Goal: Book appointment/travel/reservation

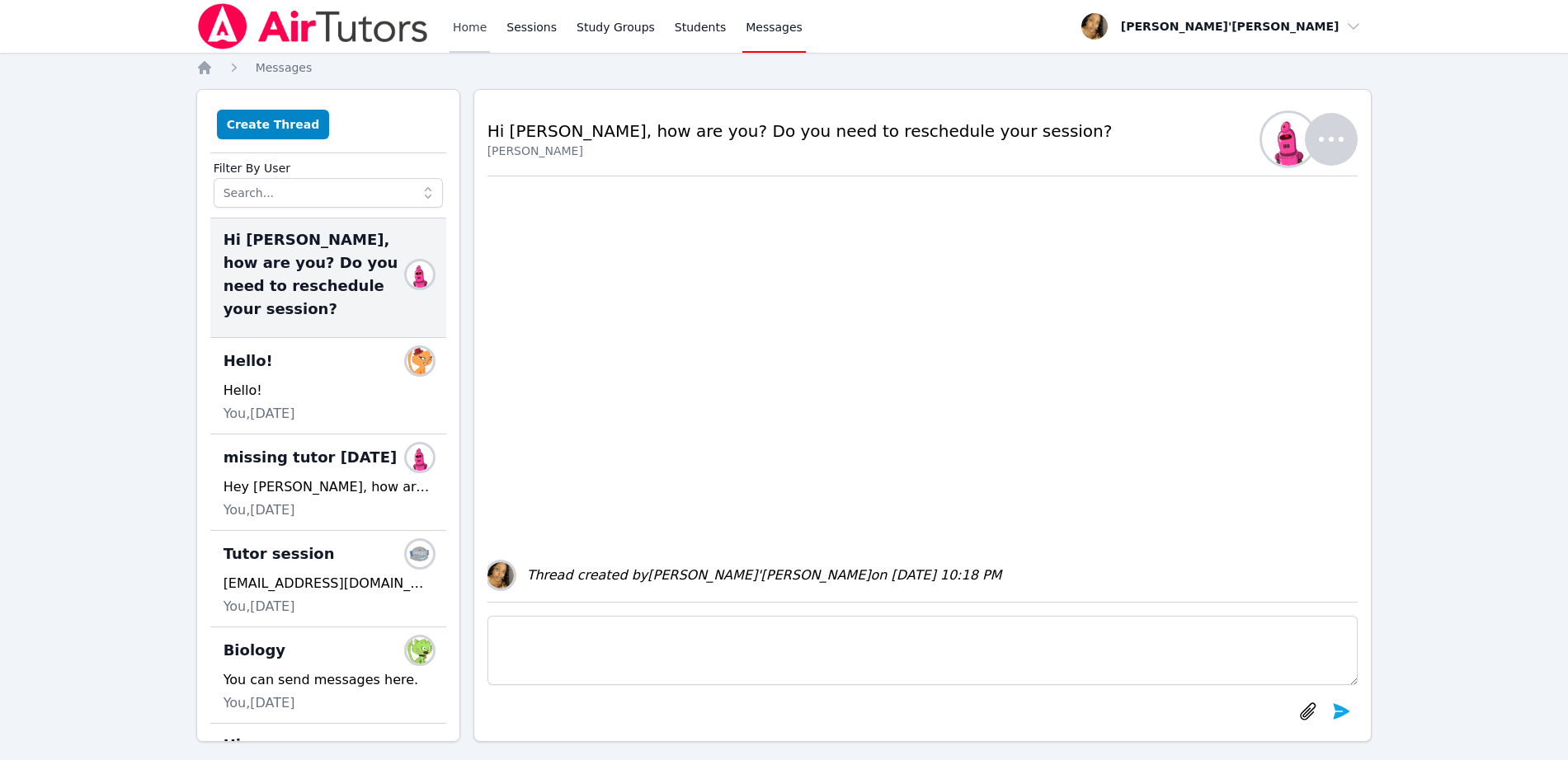
click at [469, 25] on link "Home" at bounding box center [469, 26] width 40 height 53
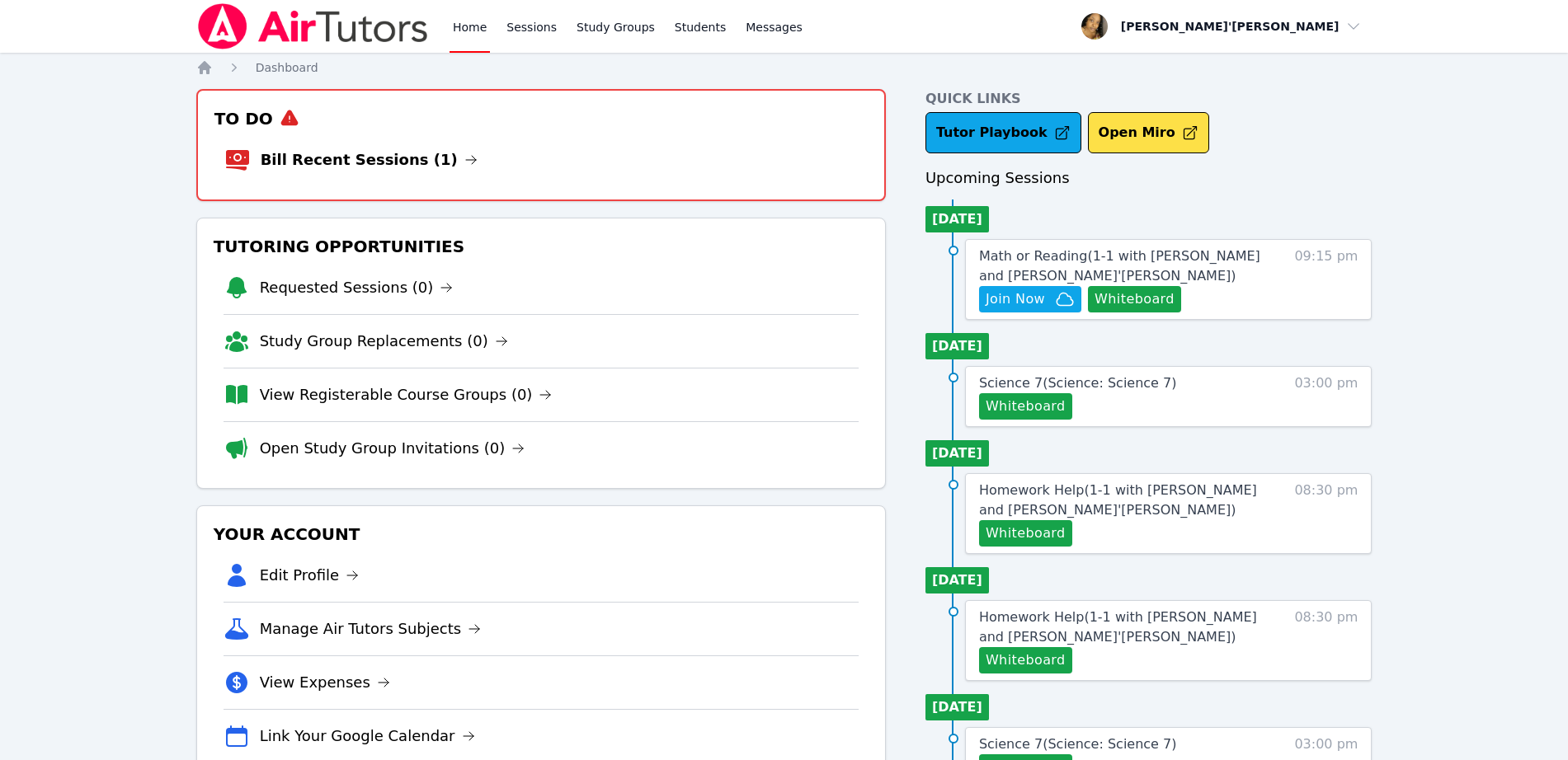
click at [1024, 383] on span "Science 7 ( Science: Science 7 )" at bounding box center [1078, 382] width 198 height 16
click at [1011, 296] on span "Join Now" at bounding box center [1015, 299] width 60 height 20
click at [373, 155] on link "Bill Recent Sessions (1)" at bounding box center [369, 160] width 217 height 23
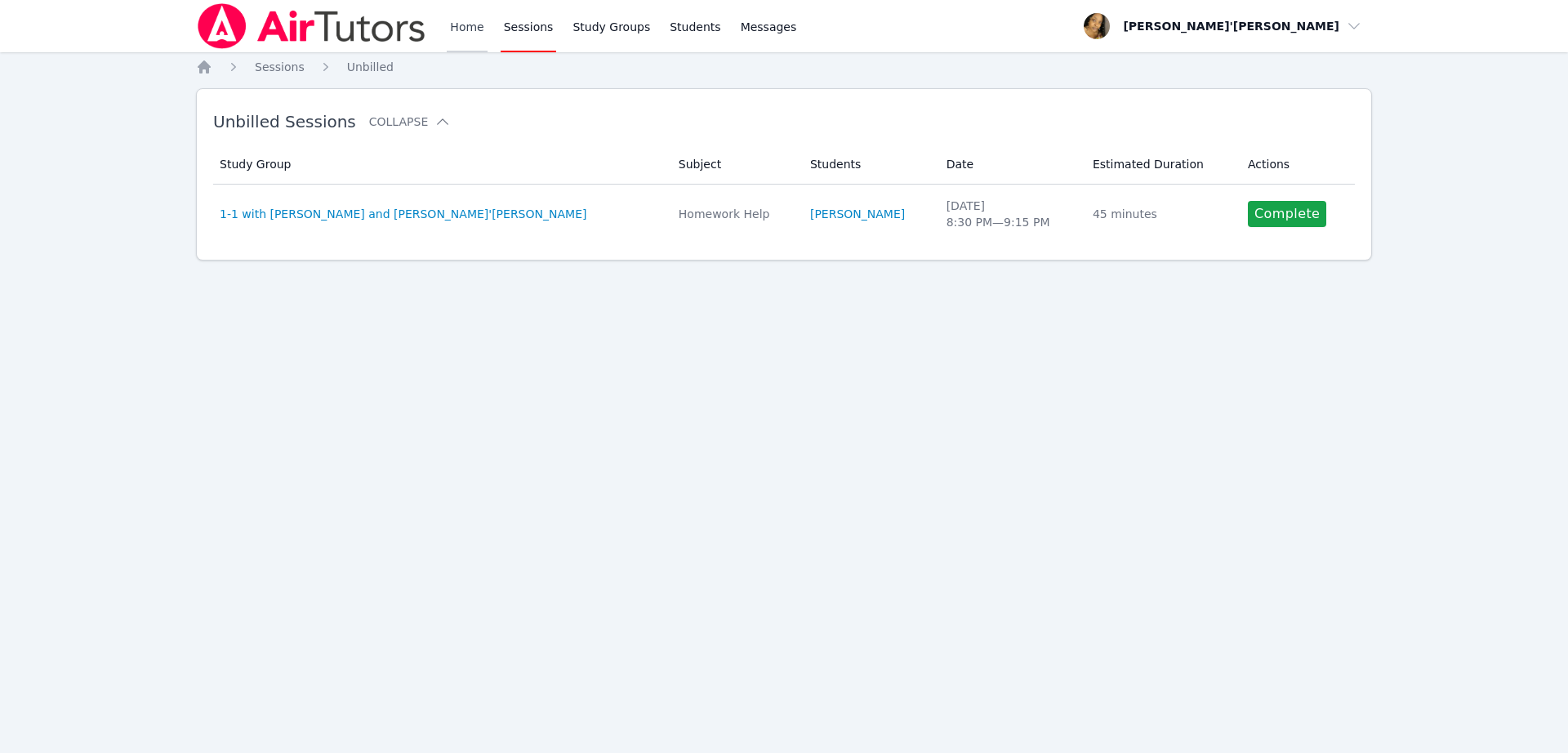
click at [464, 25] on link "Home" at bounding box center [466, 26] width 40 height 53
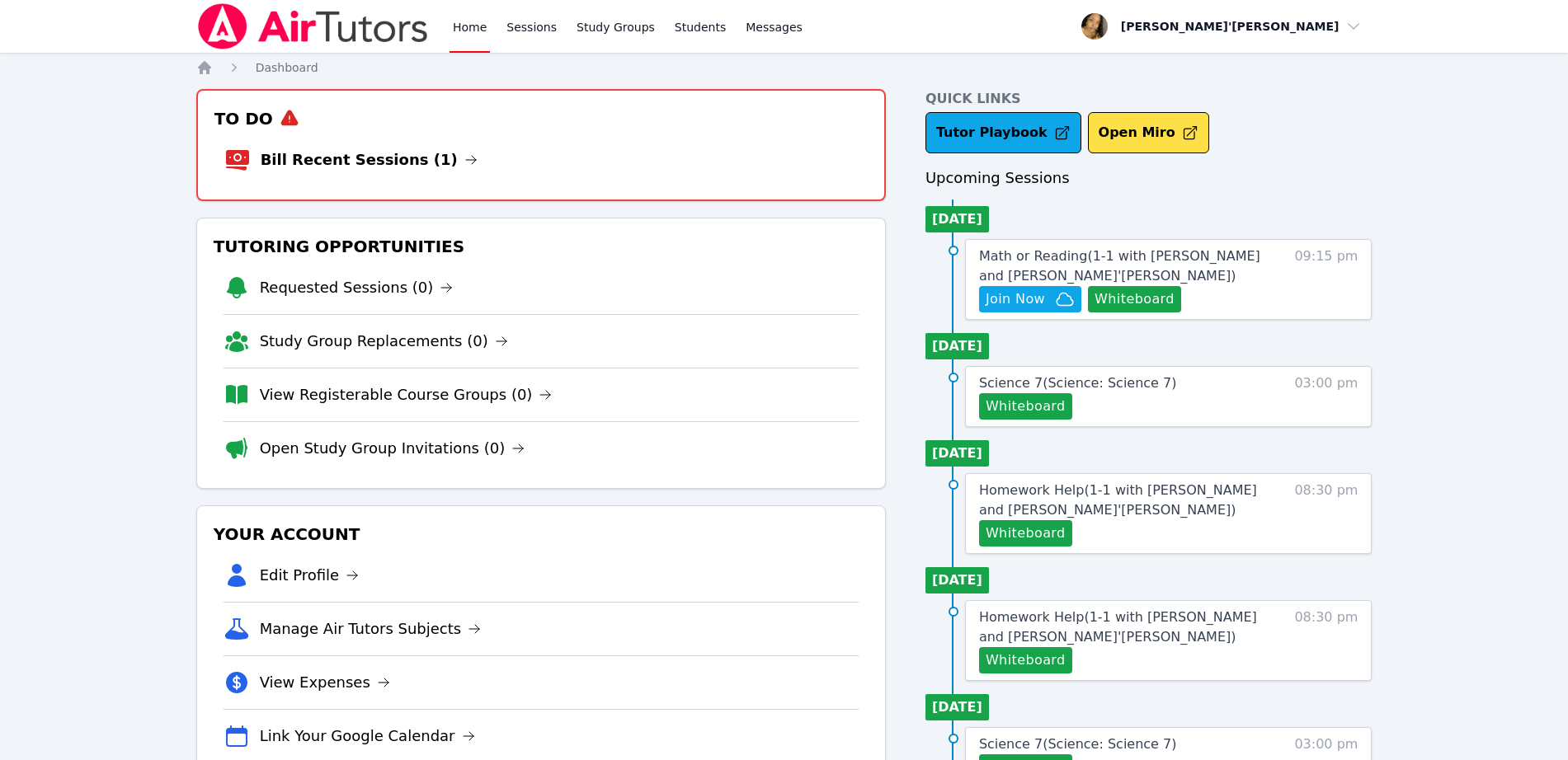
click at [389, 33] on img at bounding box center [313, 27] width 234 height 47
click at [964, 127] on link "Tutor Playbook" at bounding box center [1004, 133] width 156 height 41
click at [977, 126] on link "Tutor Playbook" at bounding box center [1004, 133] width 156 height 41
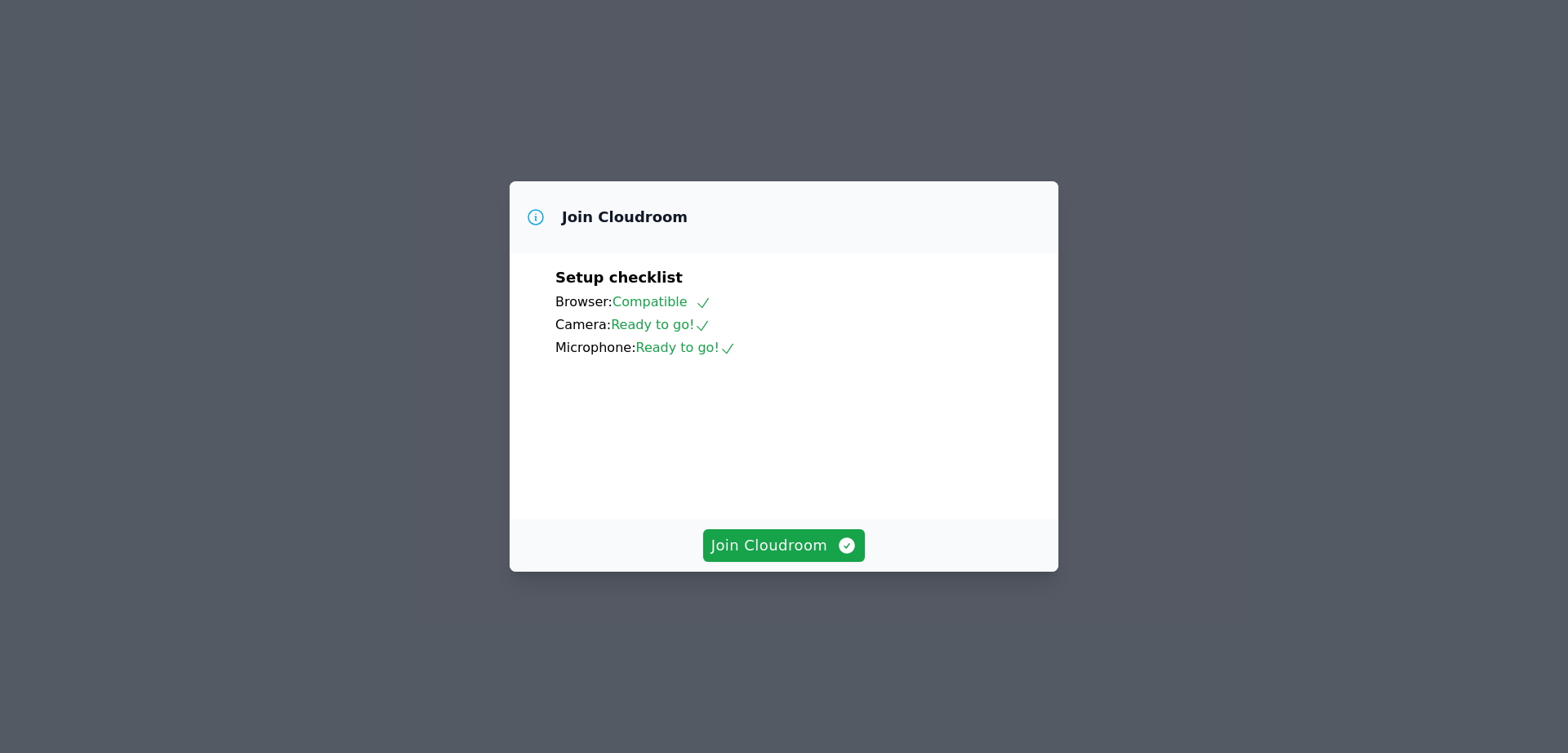
click at [830, 572] on div "Join Cloudroom" at bounding box center [784, 546] width 549 height 53
click at [813, 558] on span "Join Cloudroom" at bounding box center [784, 546] width 146 height 23
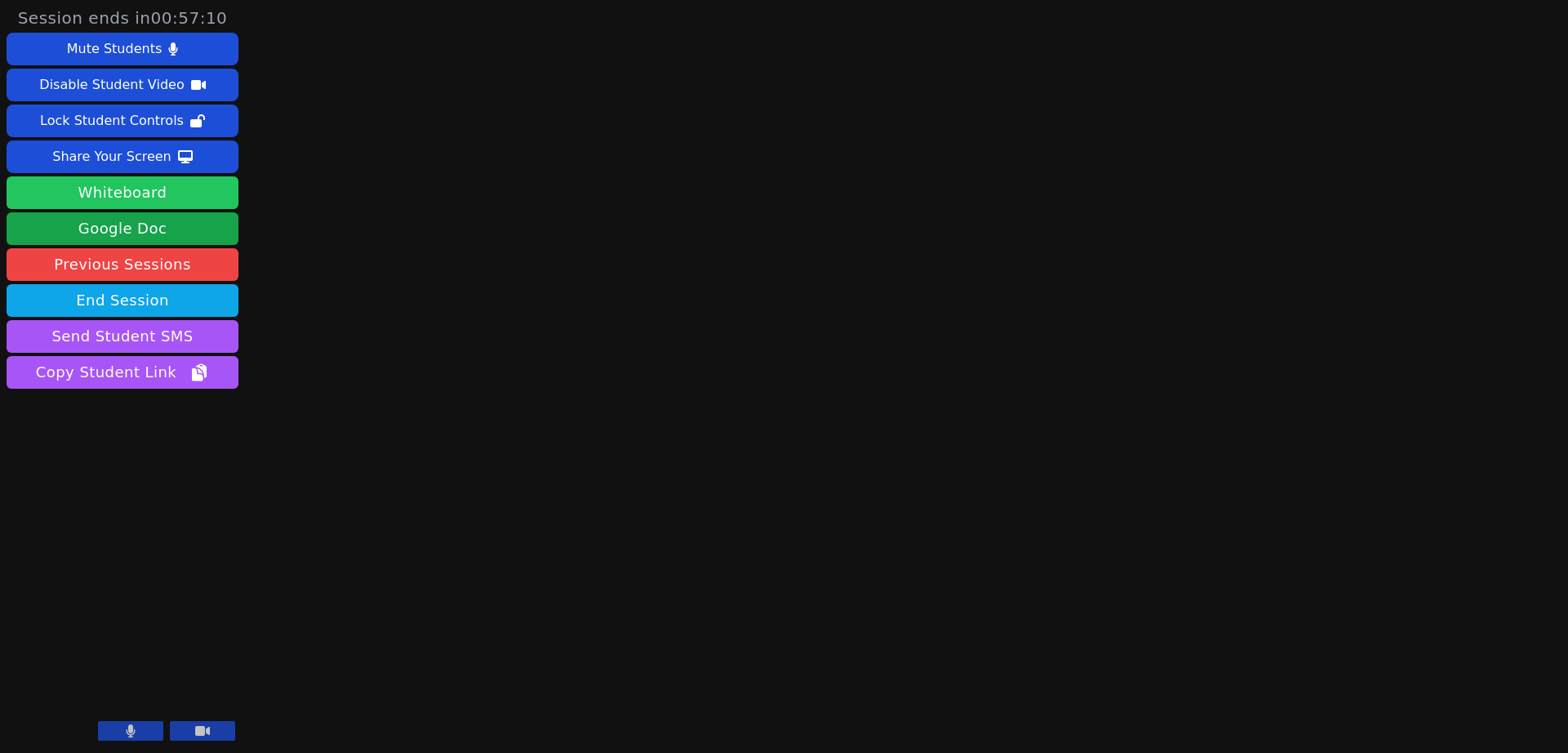
click at [169, 188] on button "Whiteboard" at bounding box center [123, 192] width 232 height 32
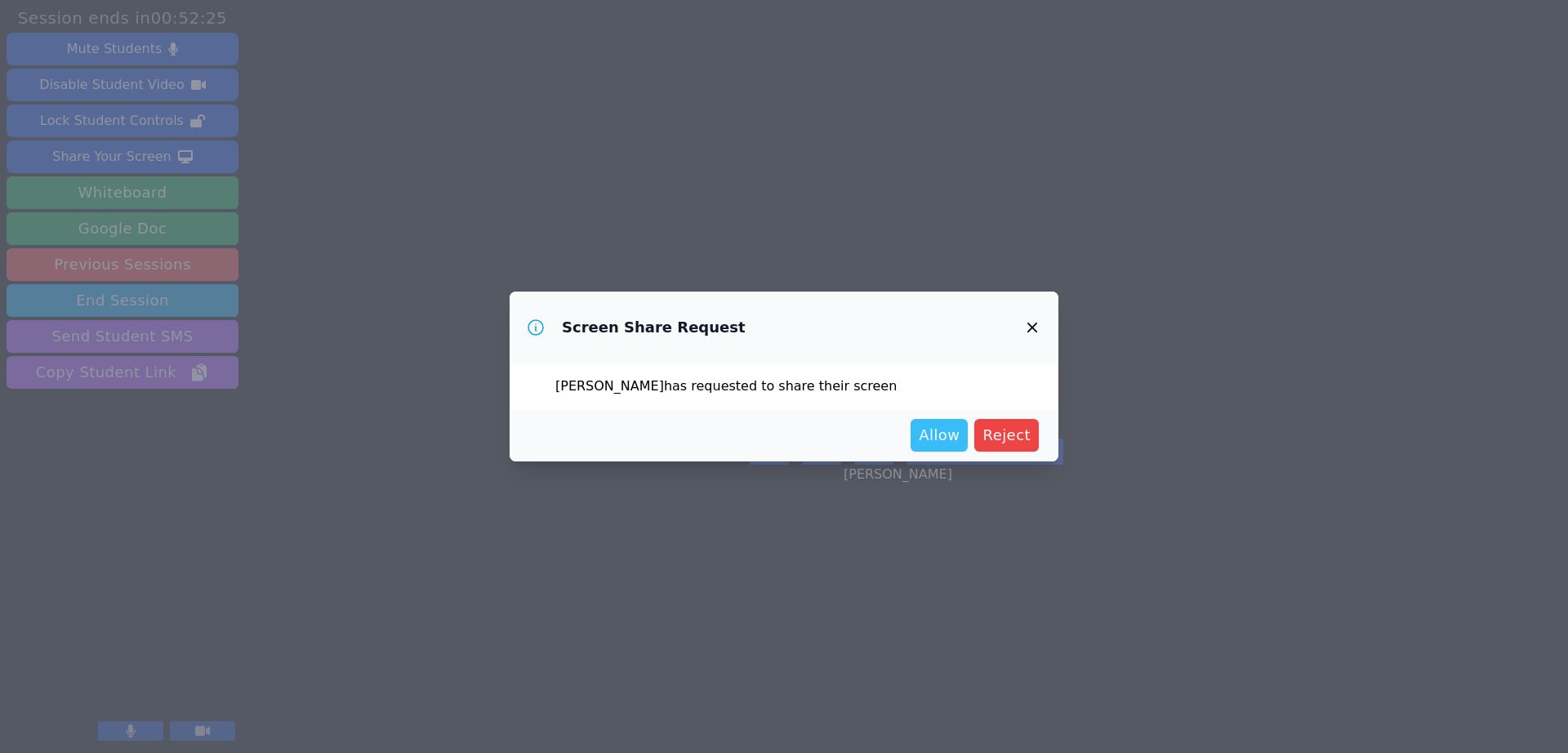
click at [936, 437] on span "Allow" at bounding box center [939, 435] width 41 height 23
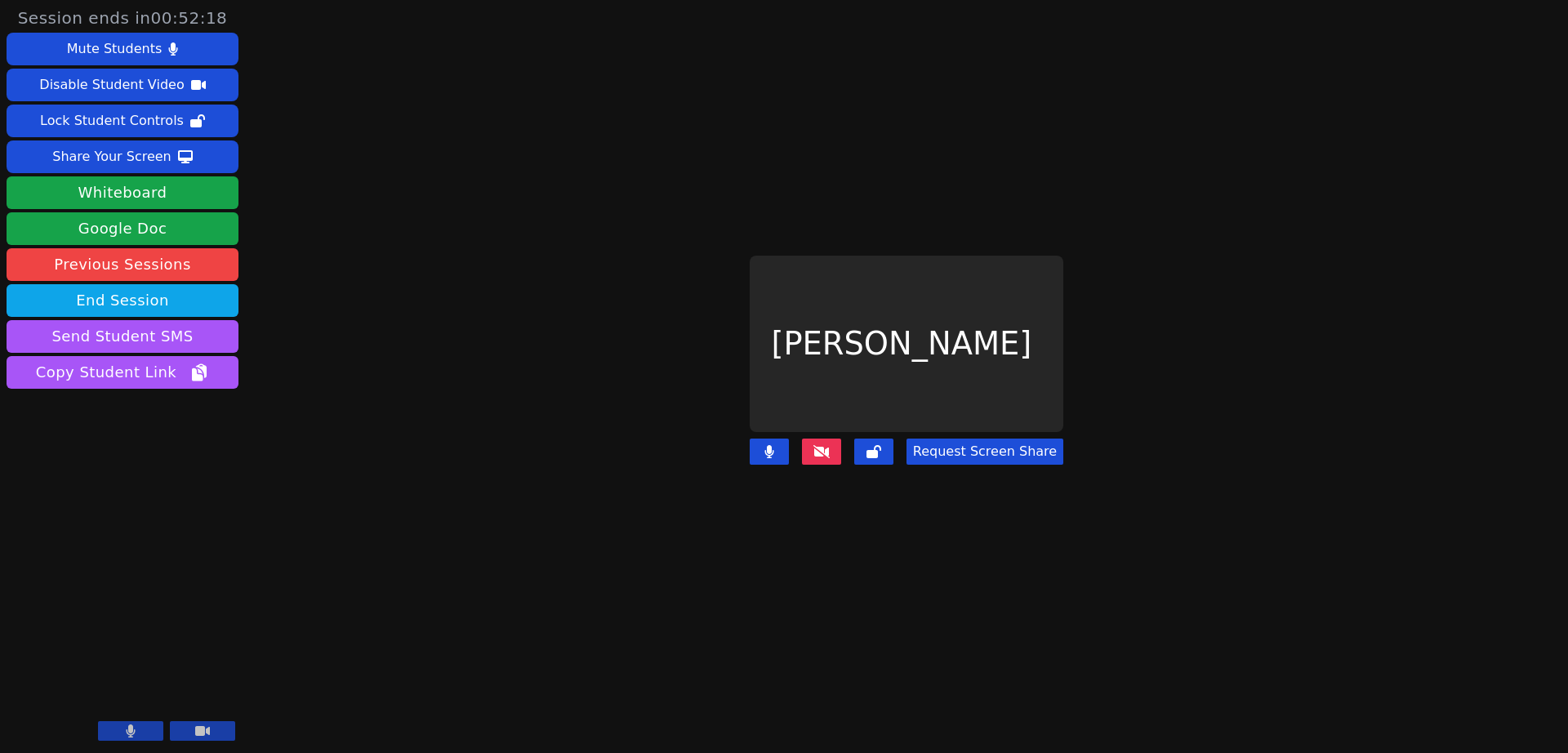
click at [830, 445] on icon at bounding box center [822, 452] width 17 height 13
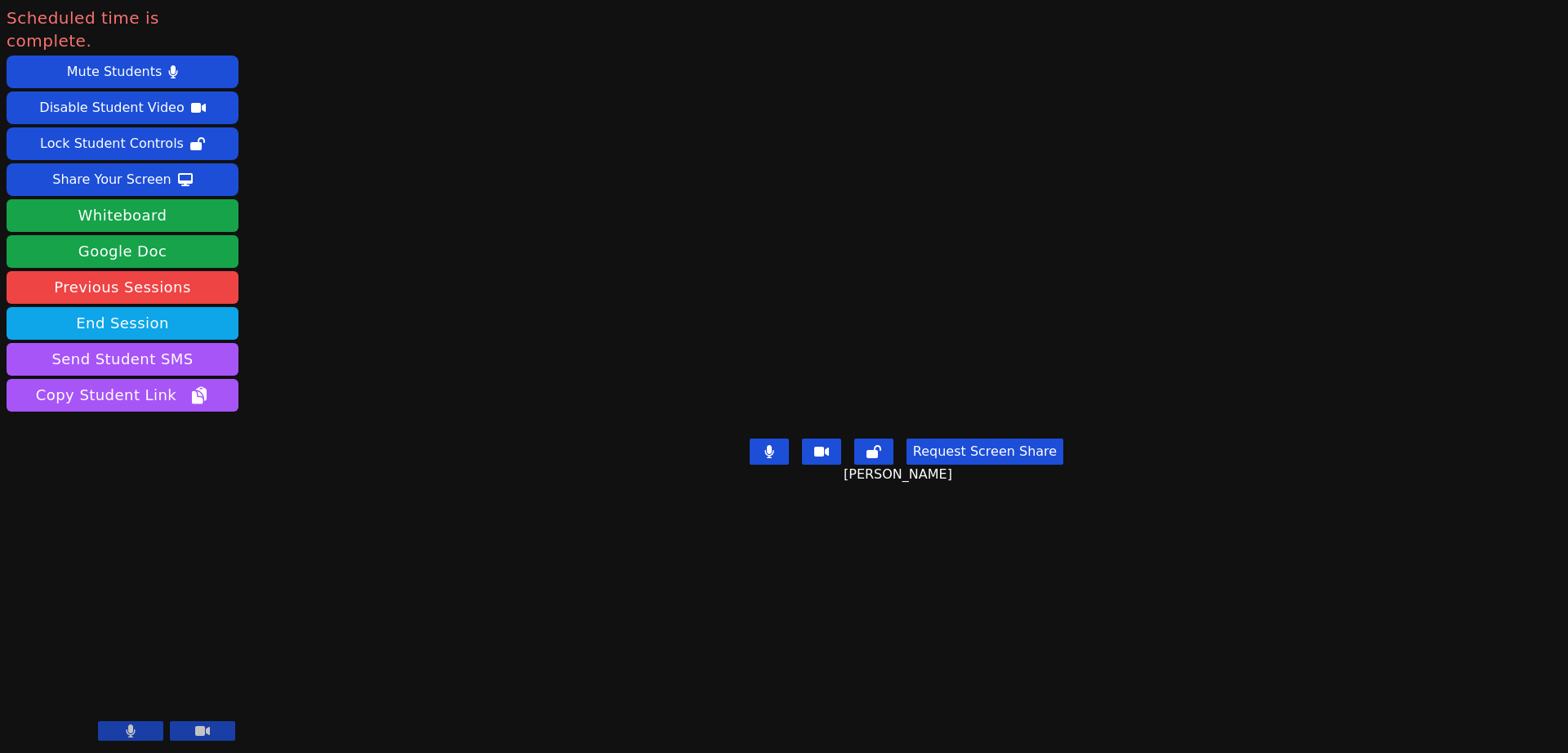
click at [581, 406] on main "Matheus Arruda Request Screen Share Matheus Arruda" at bounding box center [907, 376] width 650 height 753
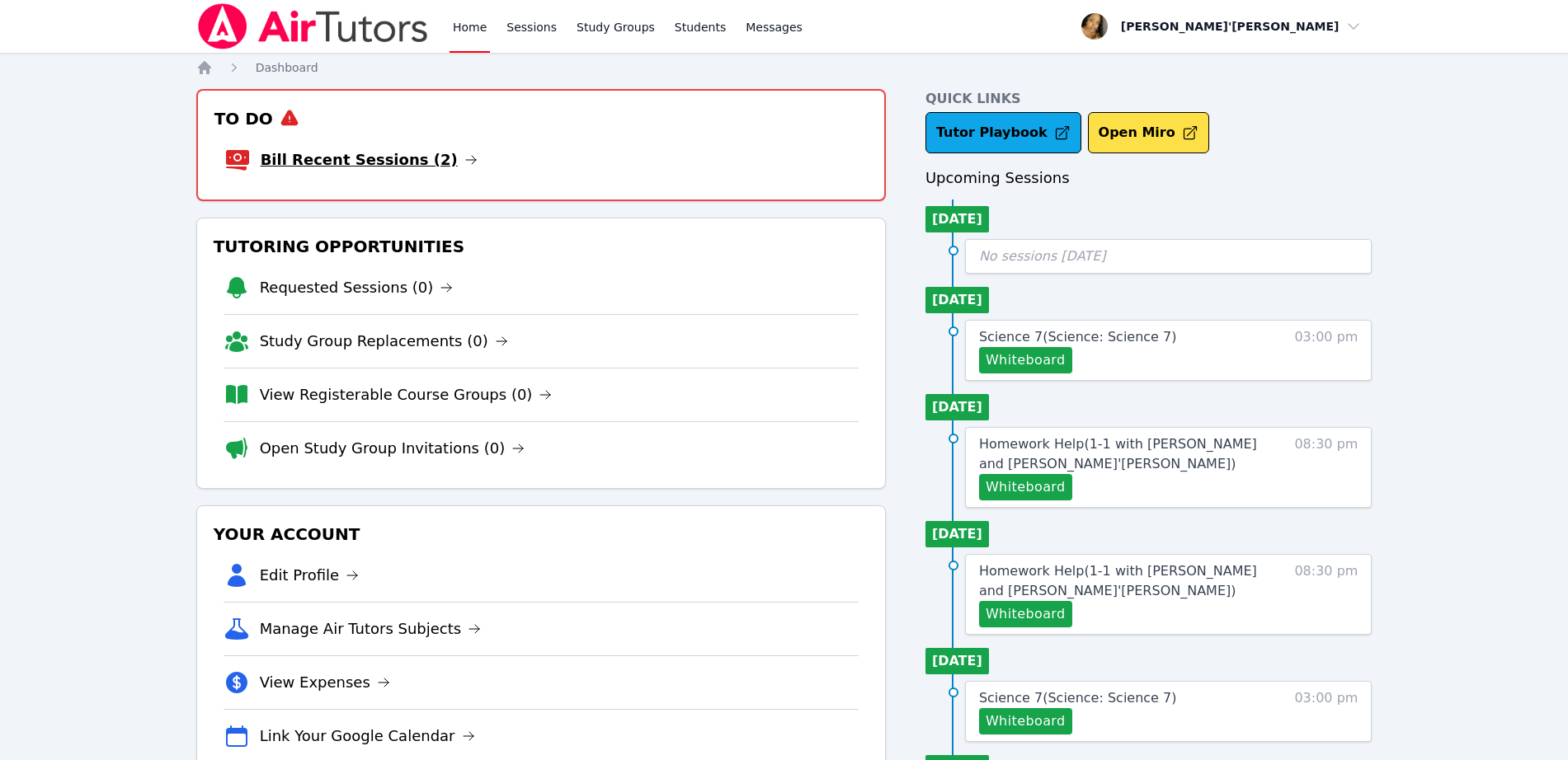
click at [355, 153] on link "Bill Recent Sessions (2)" at bounding box center [369, 160] width 217 height 23
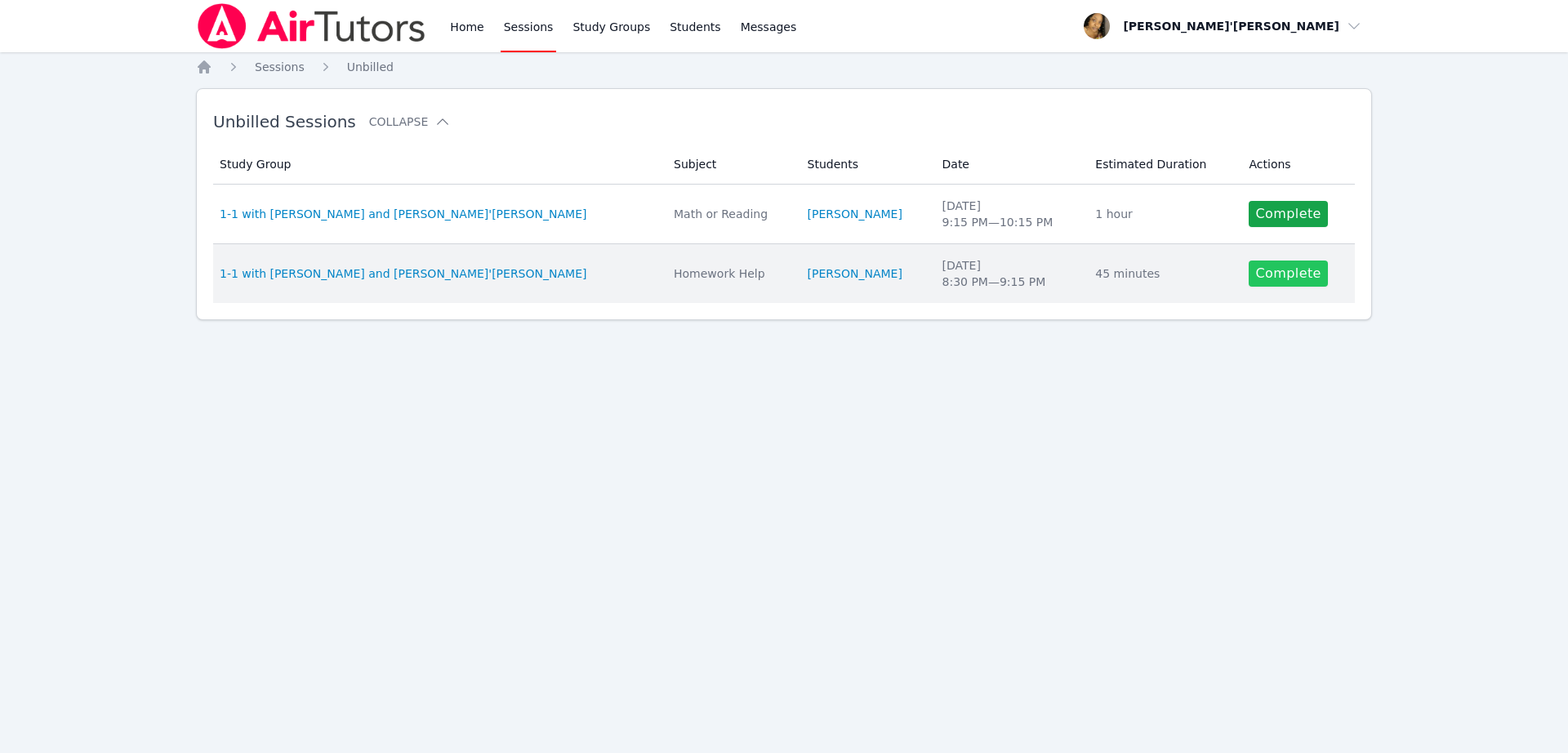
click at [1270, 276] on link "Complete" at bounding box center [1287, 274] width 78 height 26
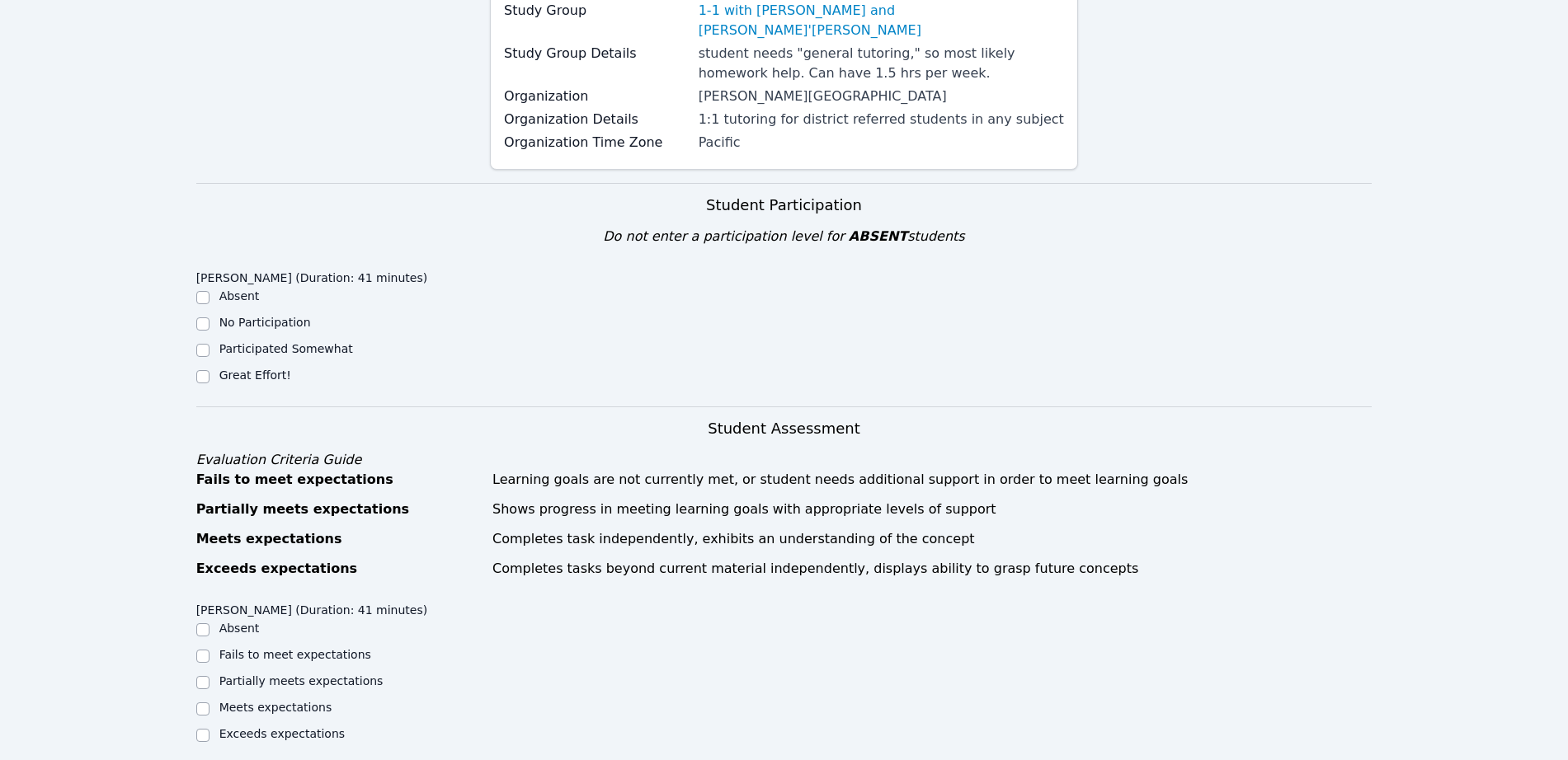
scroll to position [309, 0]
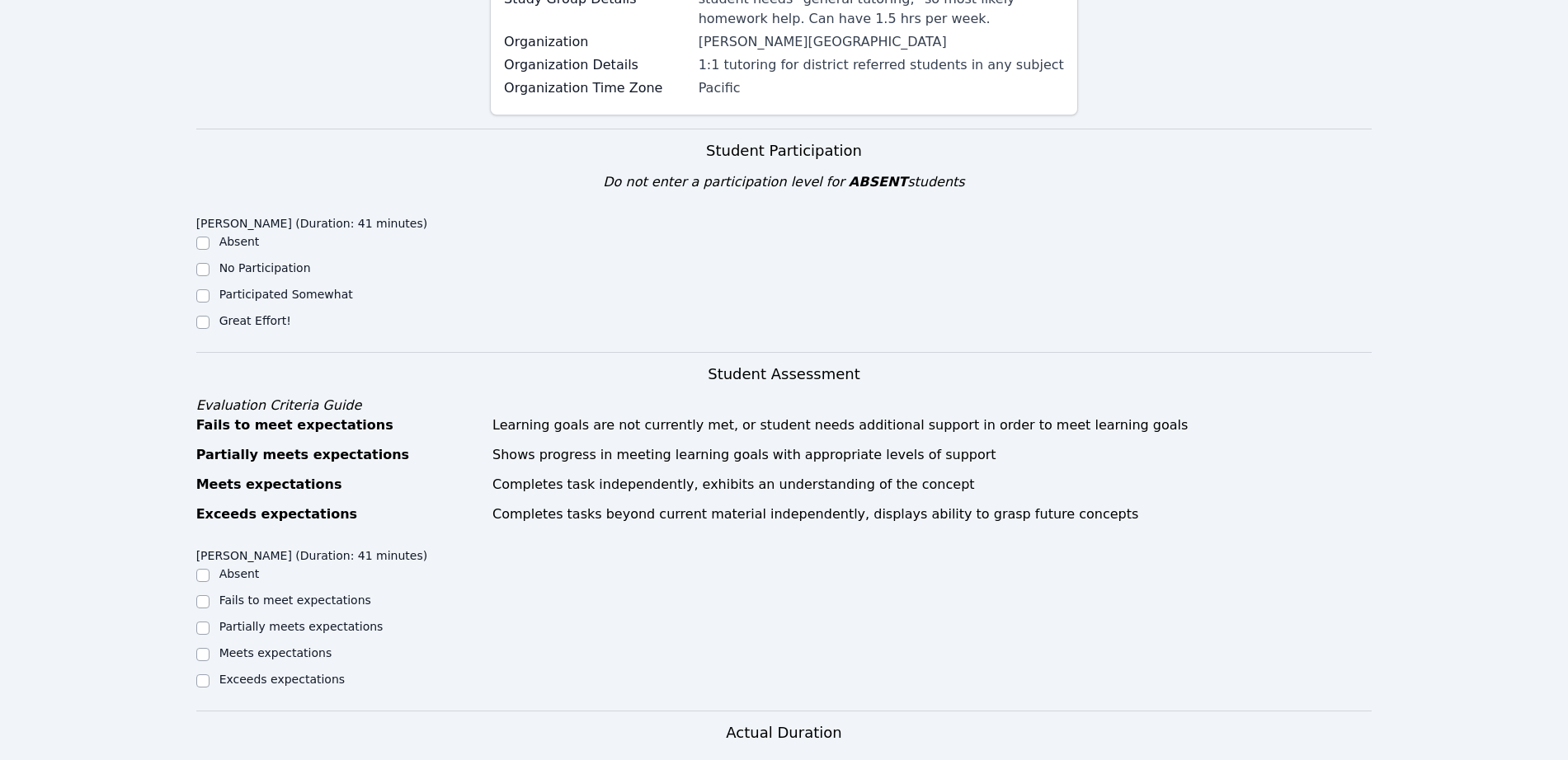
click at [235, 314] on label "Great Effort!" at bounding box center [255, 321] width 72 height 13
click at [209, 316] on input "Great Effort!" at bounding box center [203, 323] width 13 height 13
checkbox input "true"
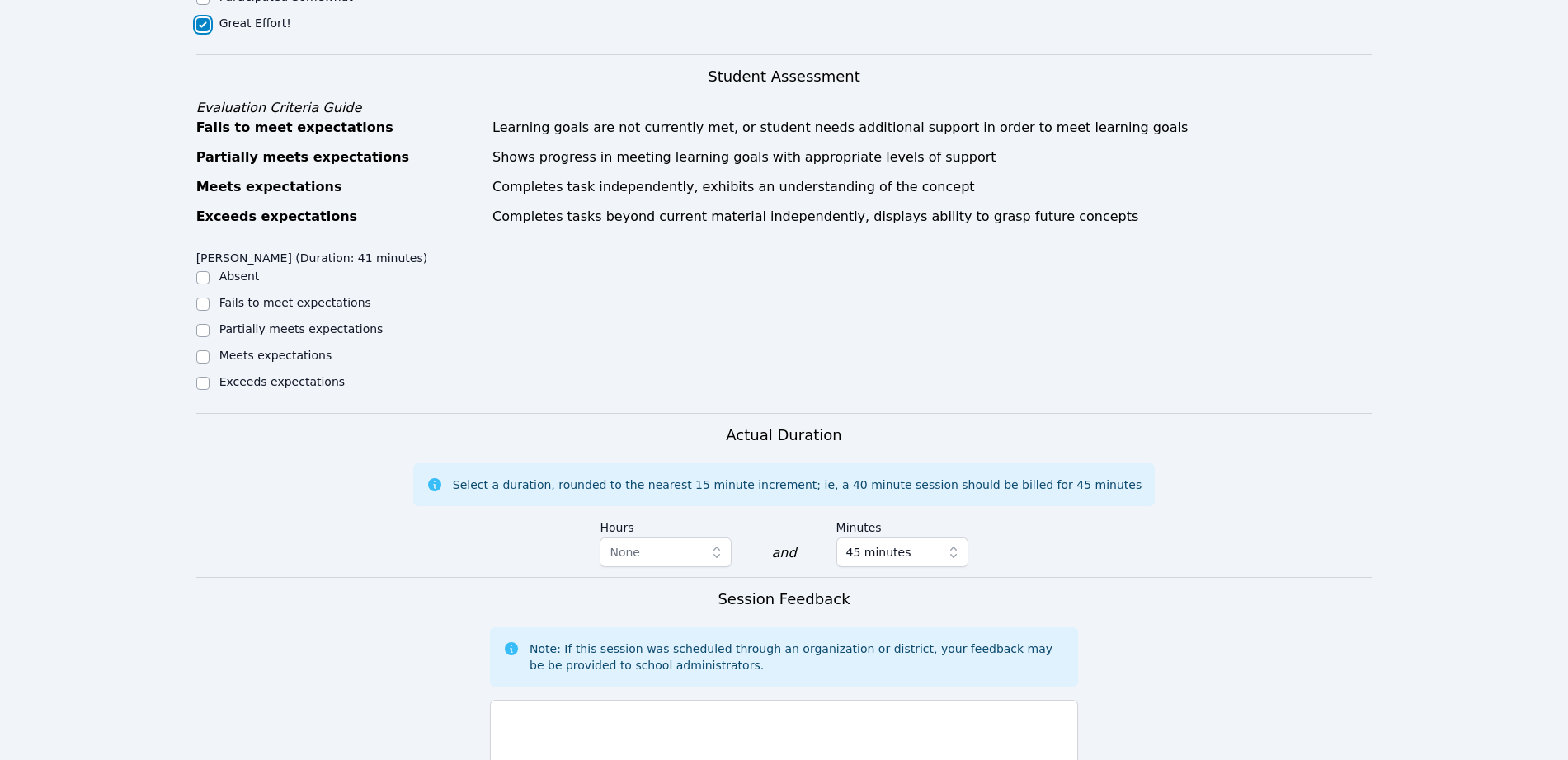
scroll to position [619, 0]
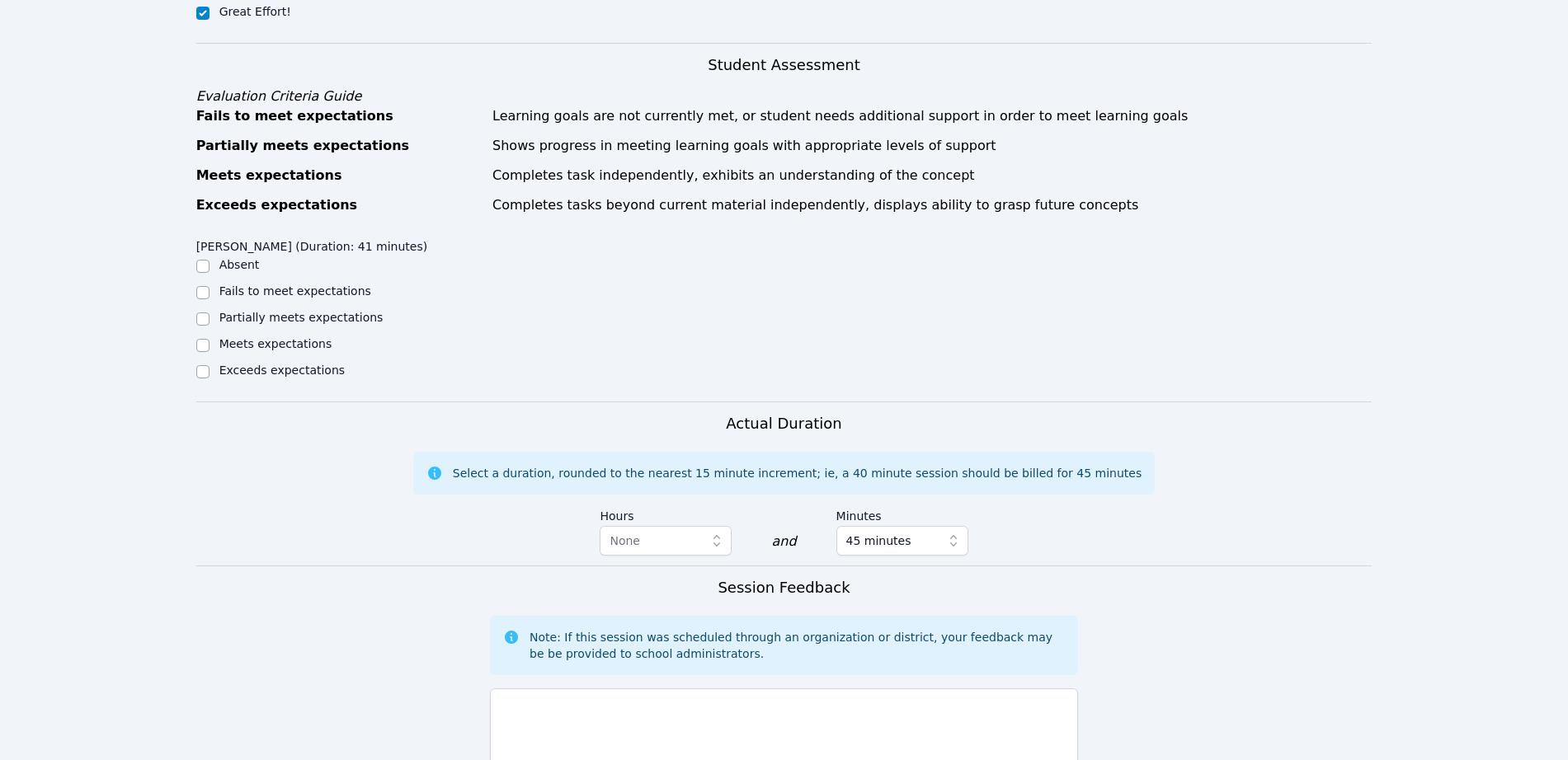
click at [258, 338] on label "Meets expectations" at bounding box center [275, 344] width 113 height 13
click at [209, 339] on input "Meets expectations" at bounding box center [203, 345] width 13 height 13
checkbox input "true"
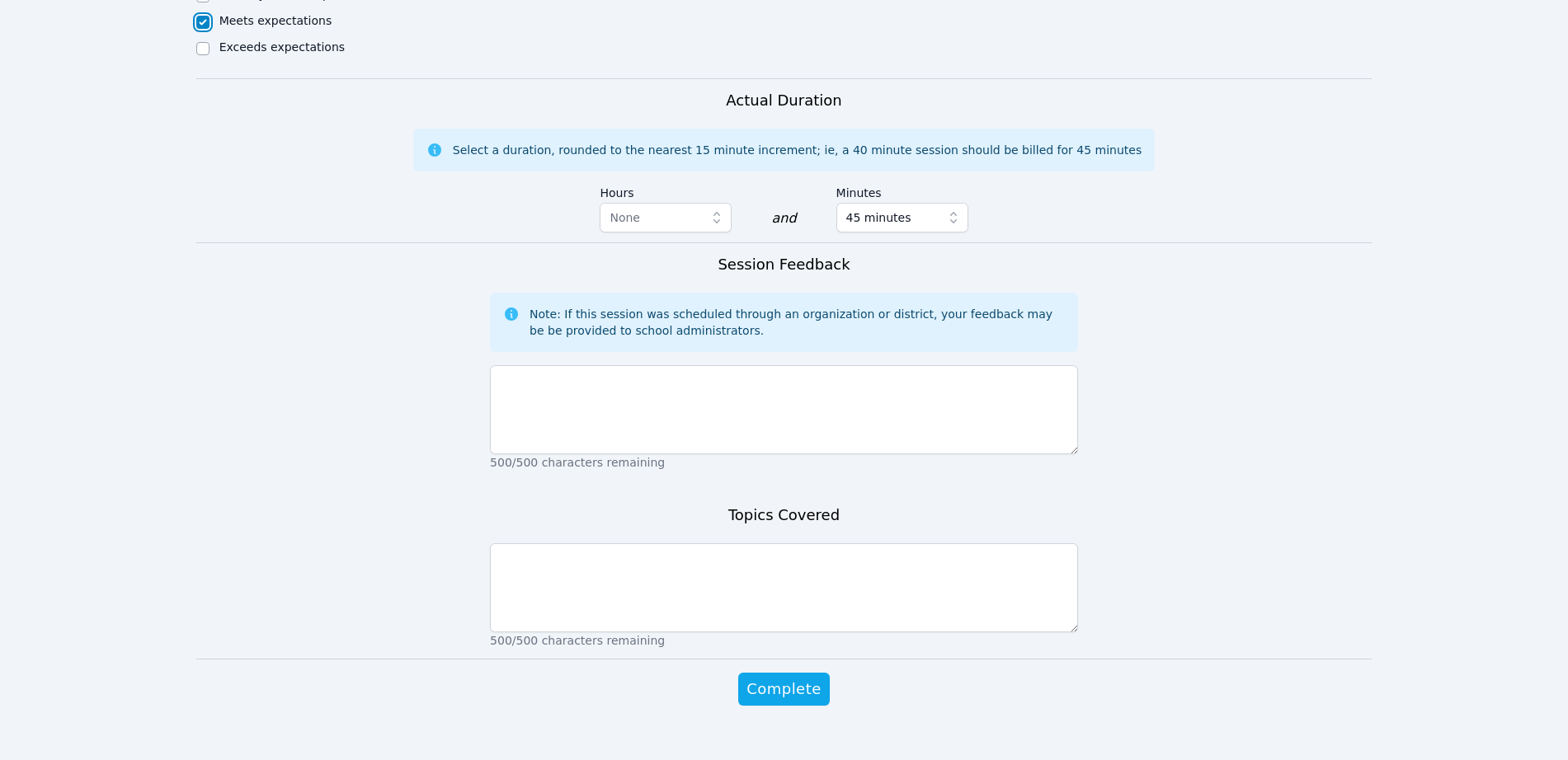
scroll to position [947, 0]
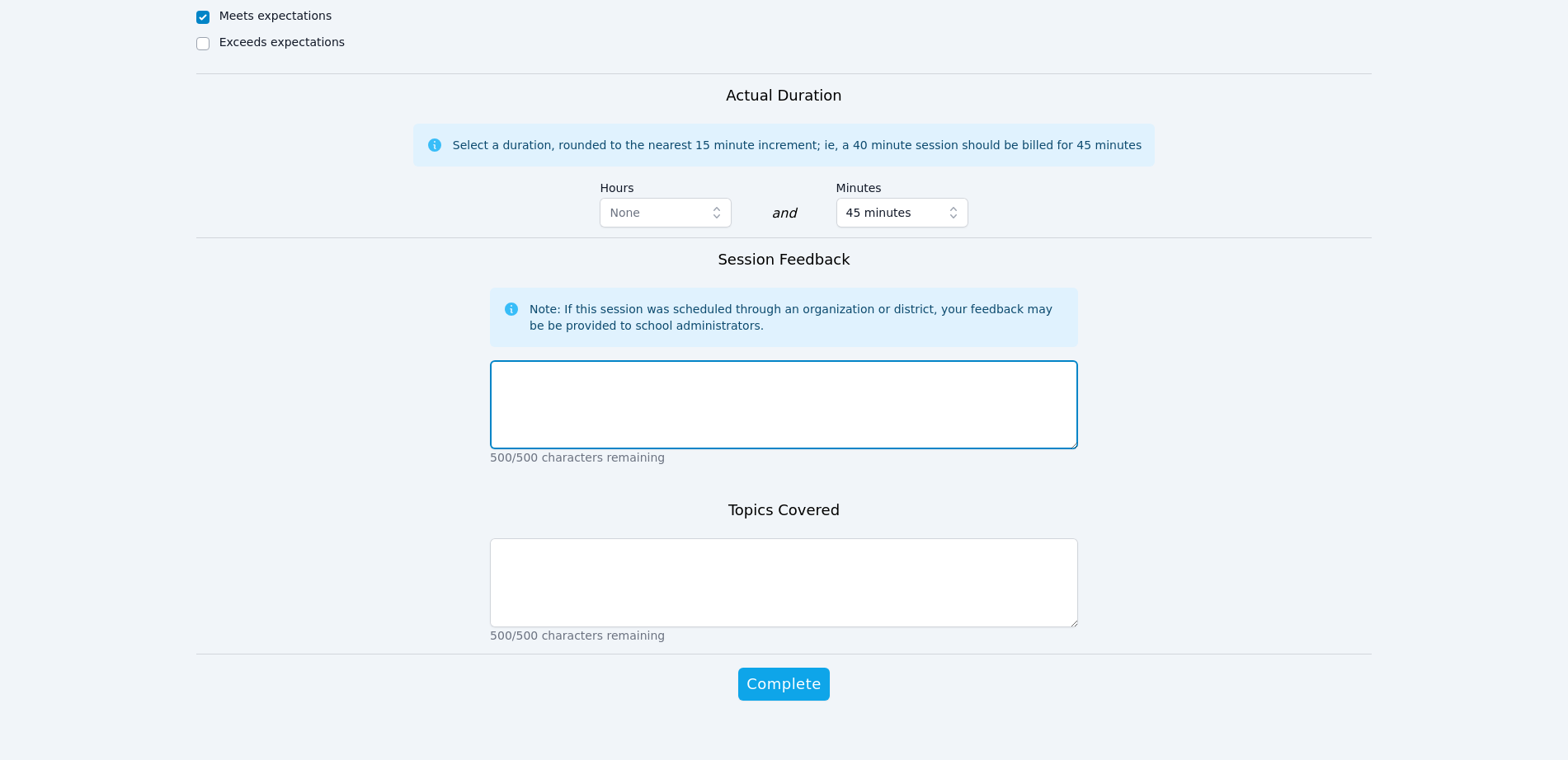
click at [580, 367] on textarea at bounding box center [784, 405] width 588 height 89
type textarea "Ethan did a great job in his lesson. He was engaged, and he asked good question…"
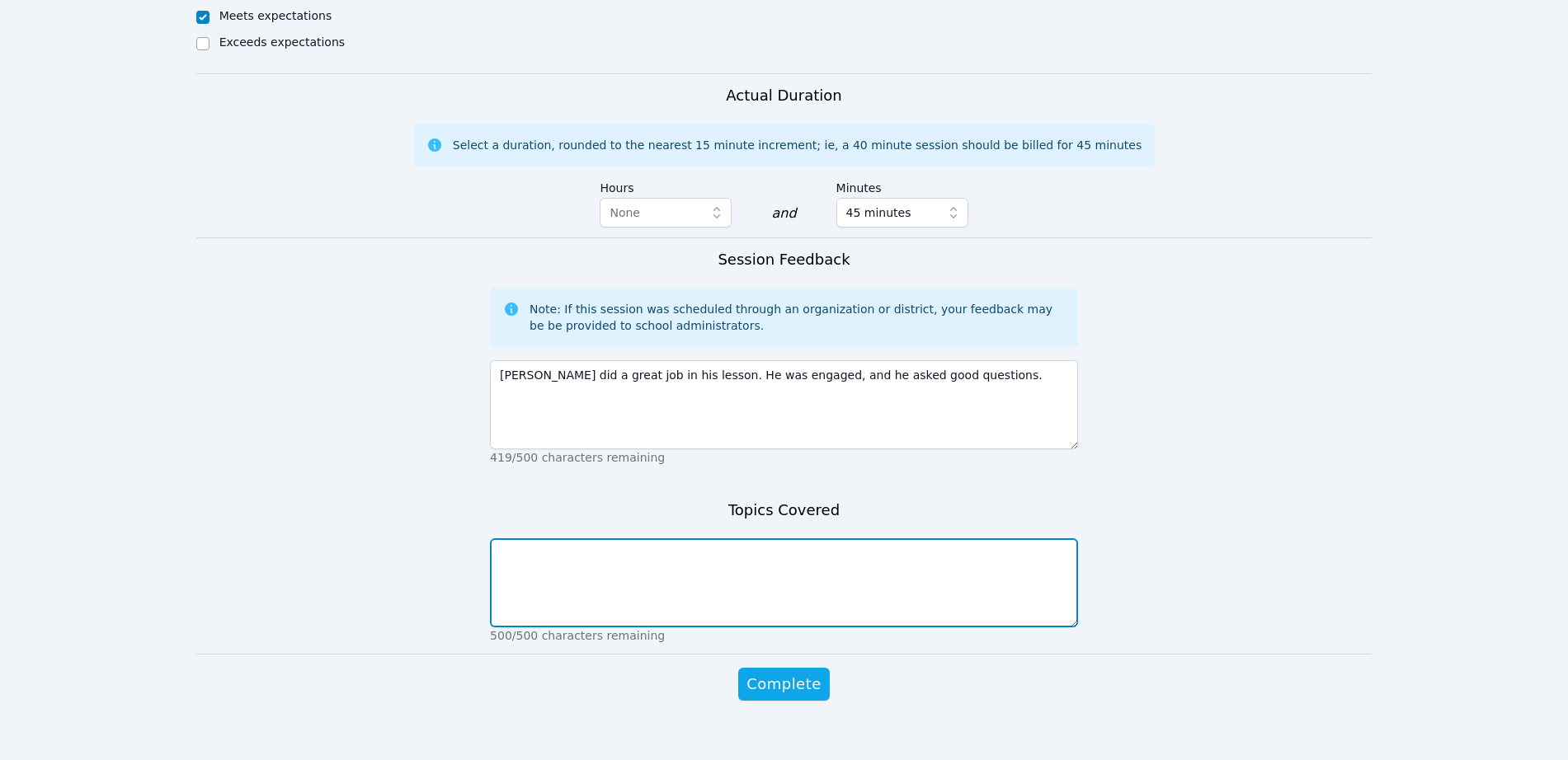
click at [824, 552] on textarea at bounding box center [784, 583] width 588 height 89
type textarea "The Enlightenment"
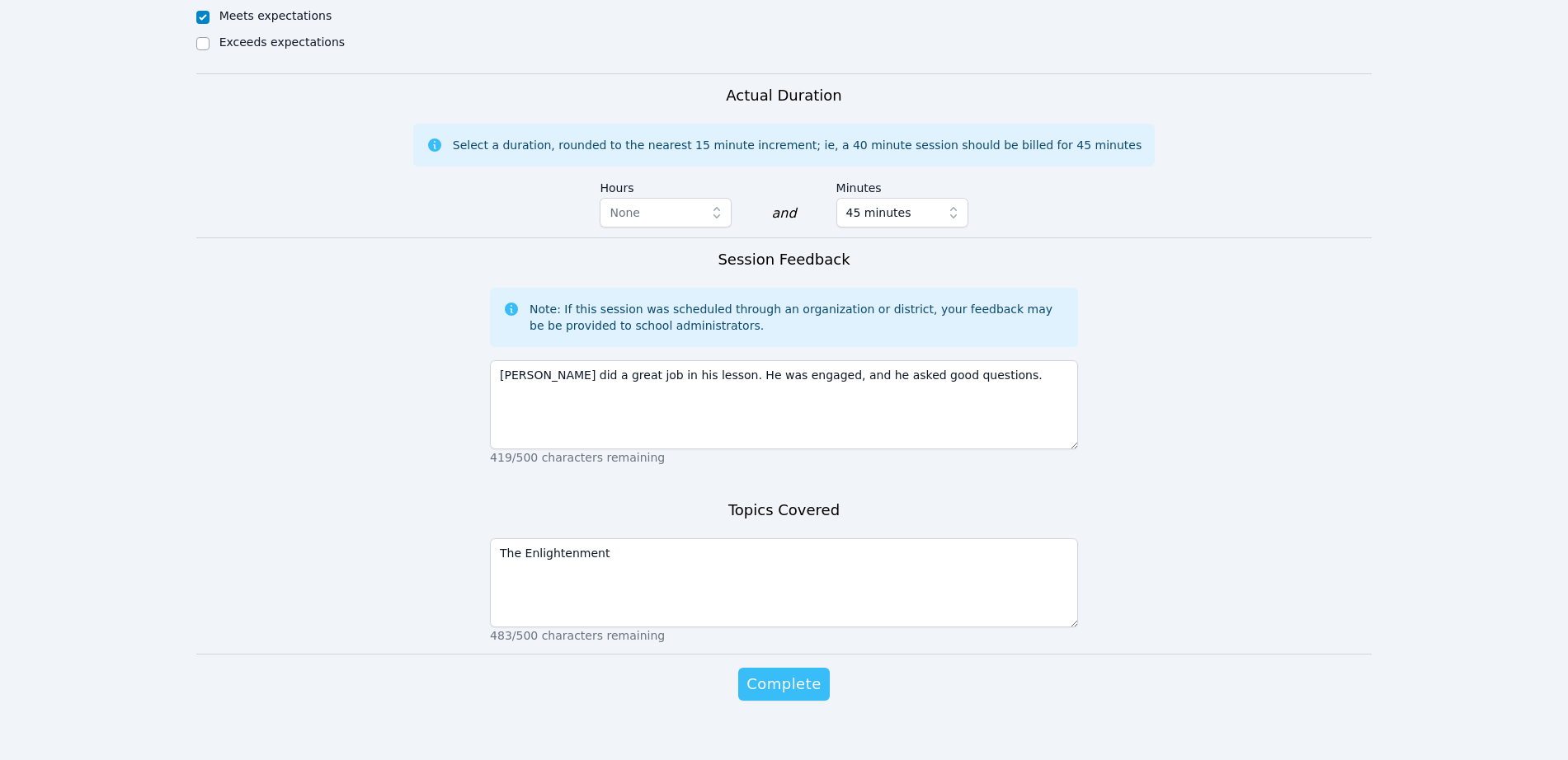
click at [786, 675] on span "Complete" at bounding box center [784, 684] width 74 height 23
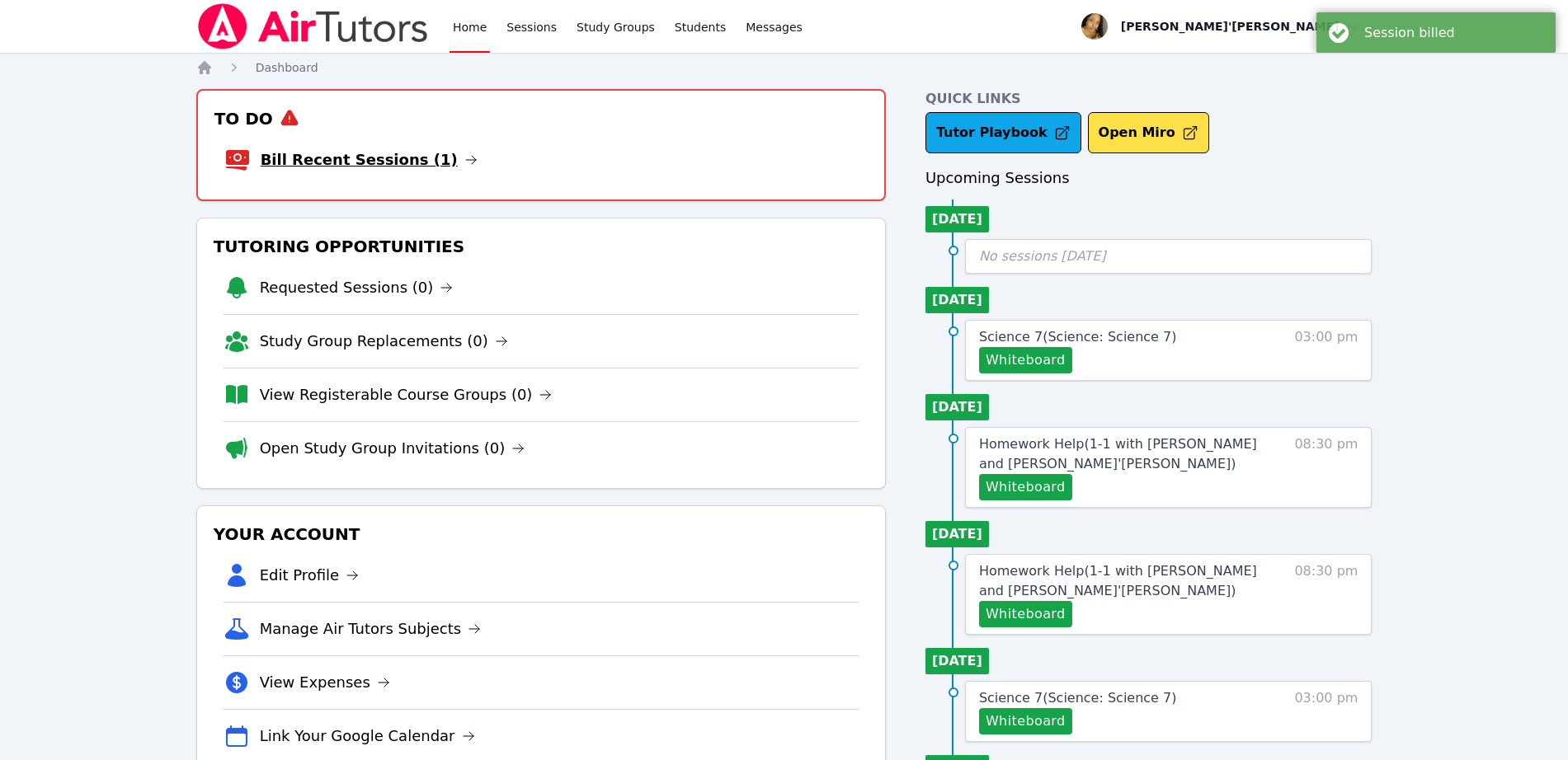
click at [386, 163] on link "Bill Recent Sessions (1)" at bounding box center [369, 160] width 217 height 23
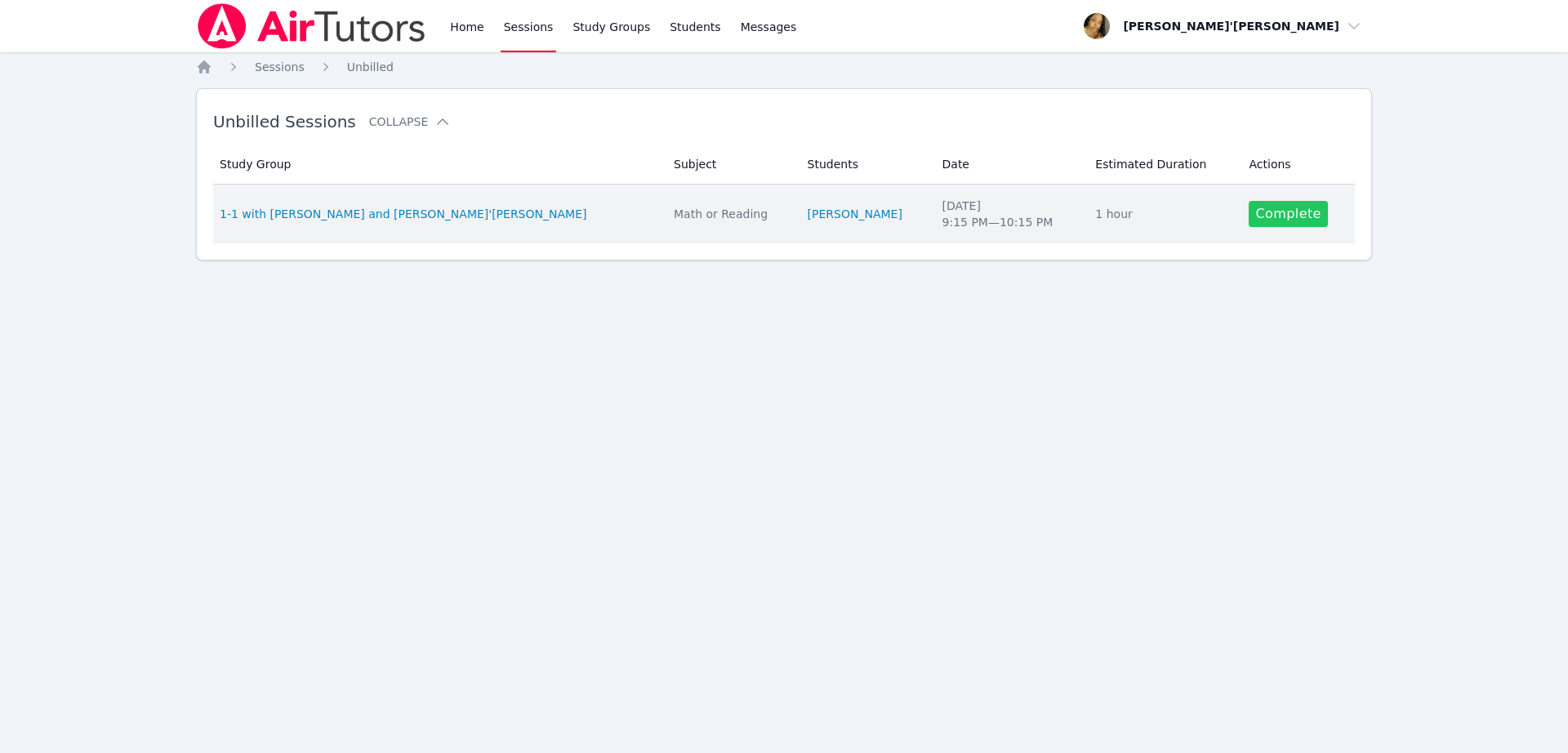
click at [1270, 224] on link "Complete" at bounding box center [1287, 214] width 78 height 26
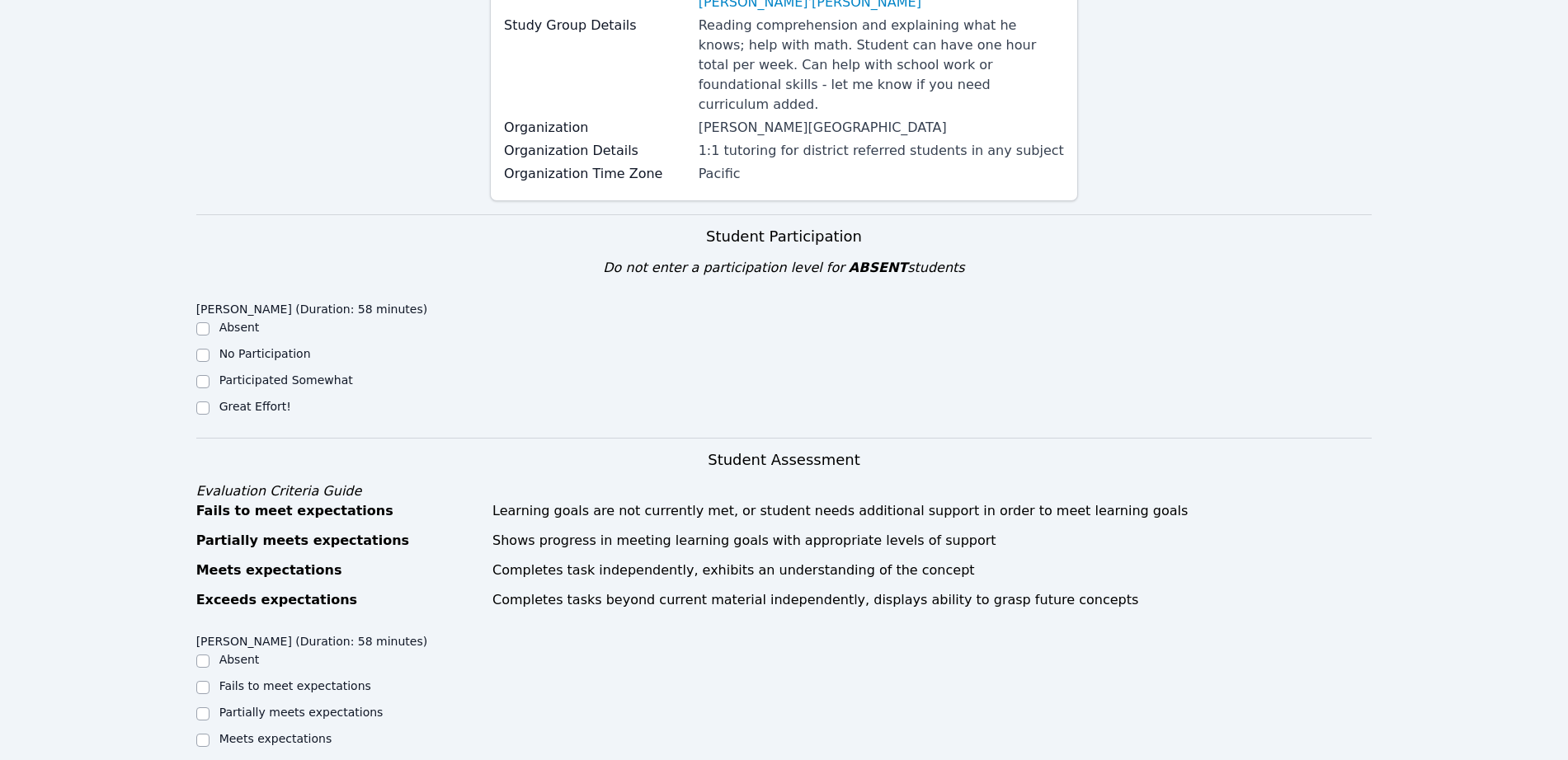
scroll to position [309, 0]
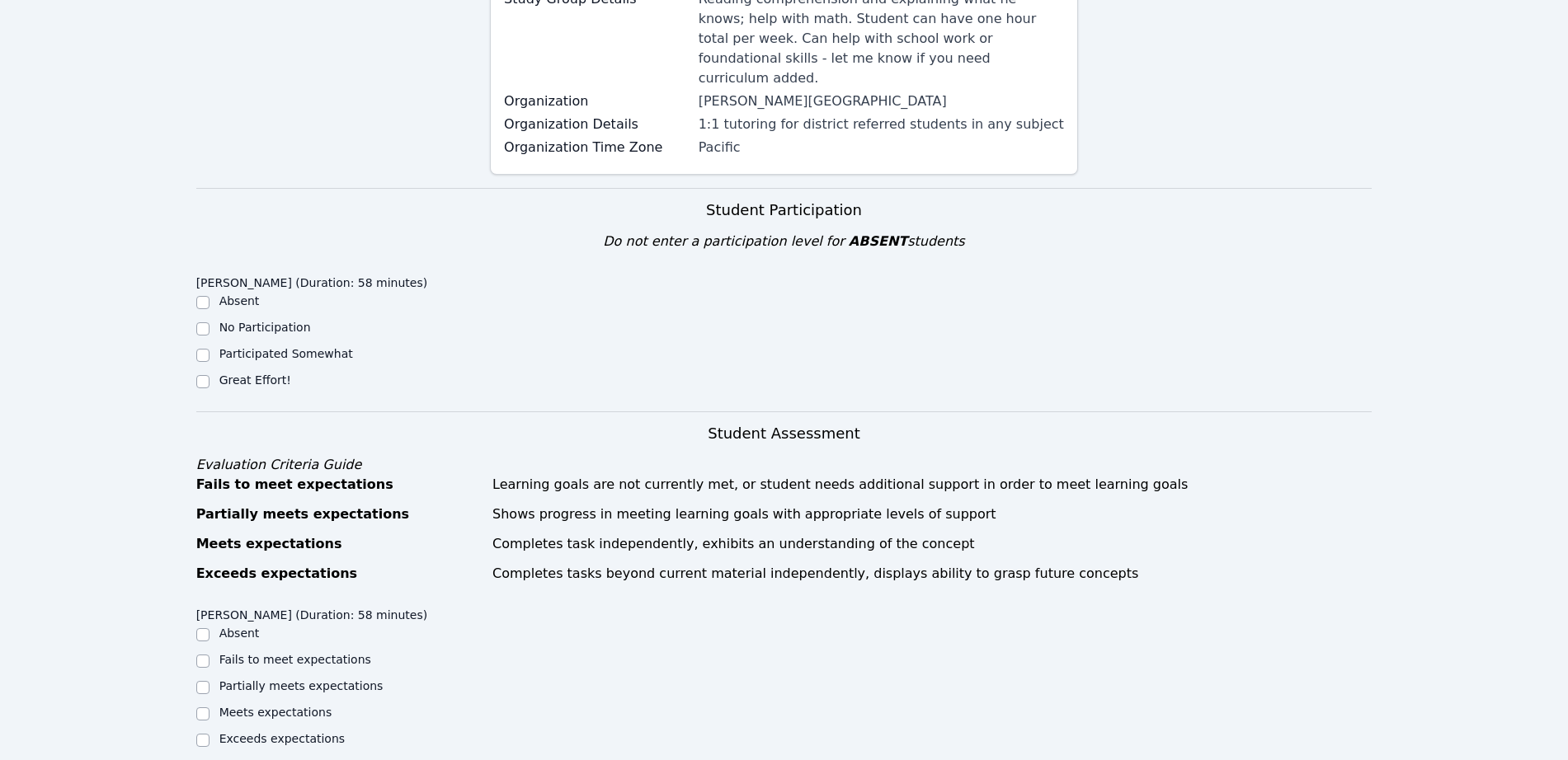
click at [243, 372] on div "Great Effort!" at bounding box center [343, 381] width 294 height 20
click at [227, 374] on label "Great Effort!" at bounding box center [255, 380] width 72 height 13
click at [209, 375] on input "Great Effort!" at bounding box center [203, 381] width 13 height 13
checkbox input "true"
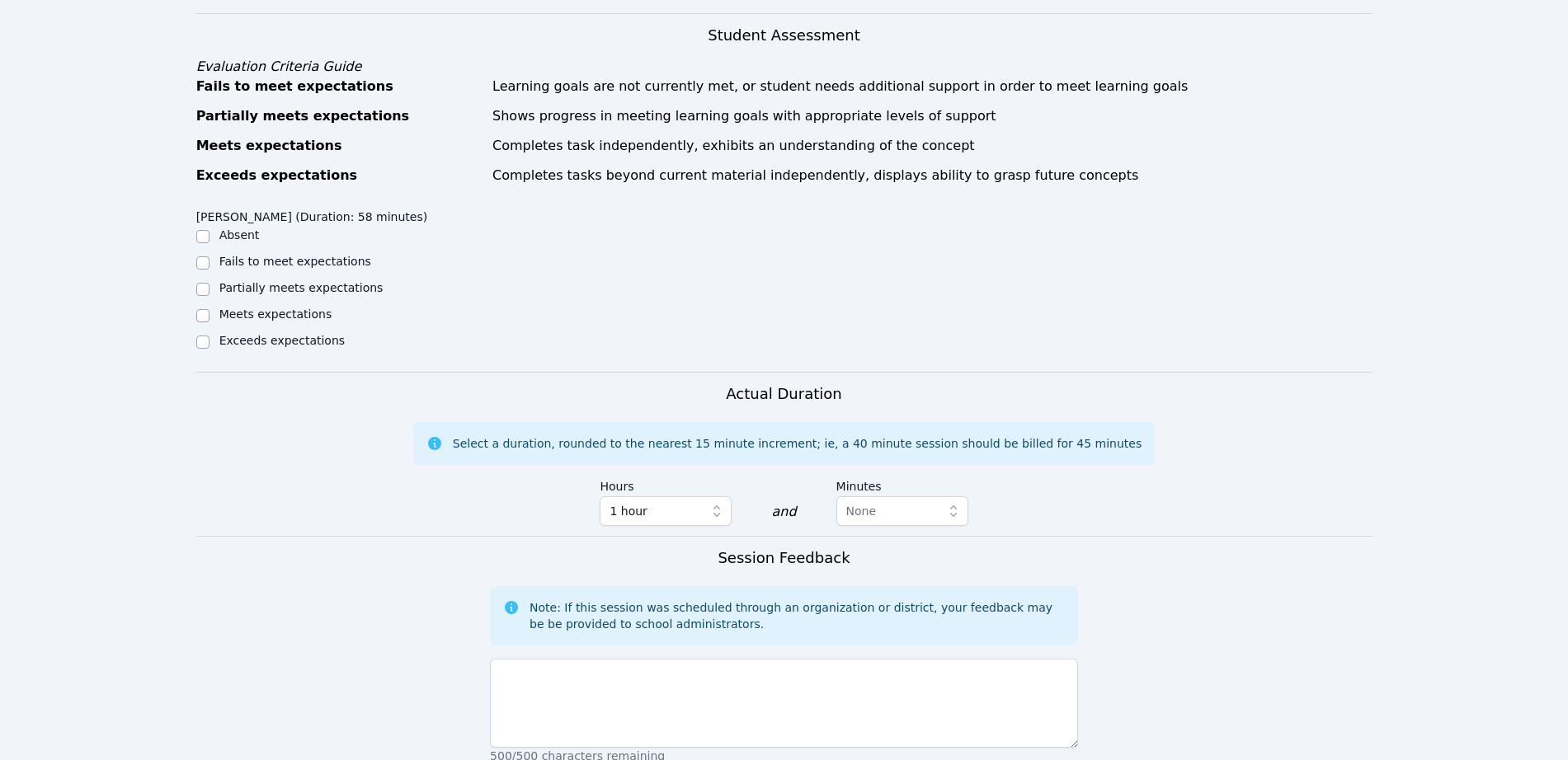
scroll to position [722, 0]
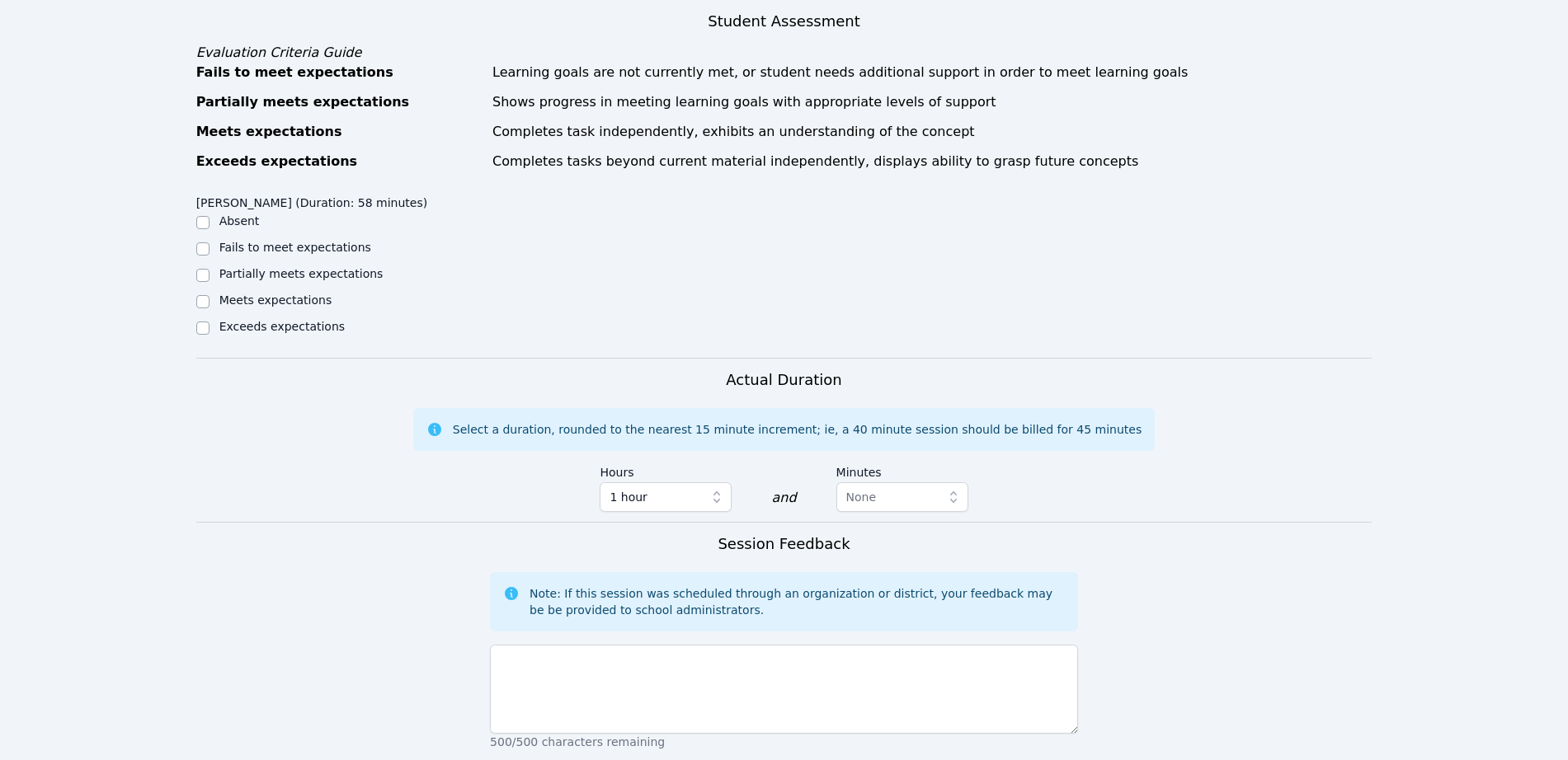
click at [248, 294] on label "Meets expectations" at bounding box center [275, 300] width 113 height 13
click at [209, 295] on input "Meets expectations" at bounding box center [203, 301] width 13 height 13
checkbox input "true"
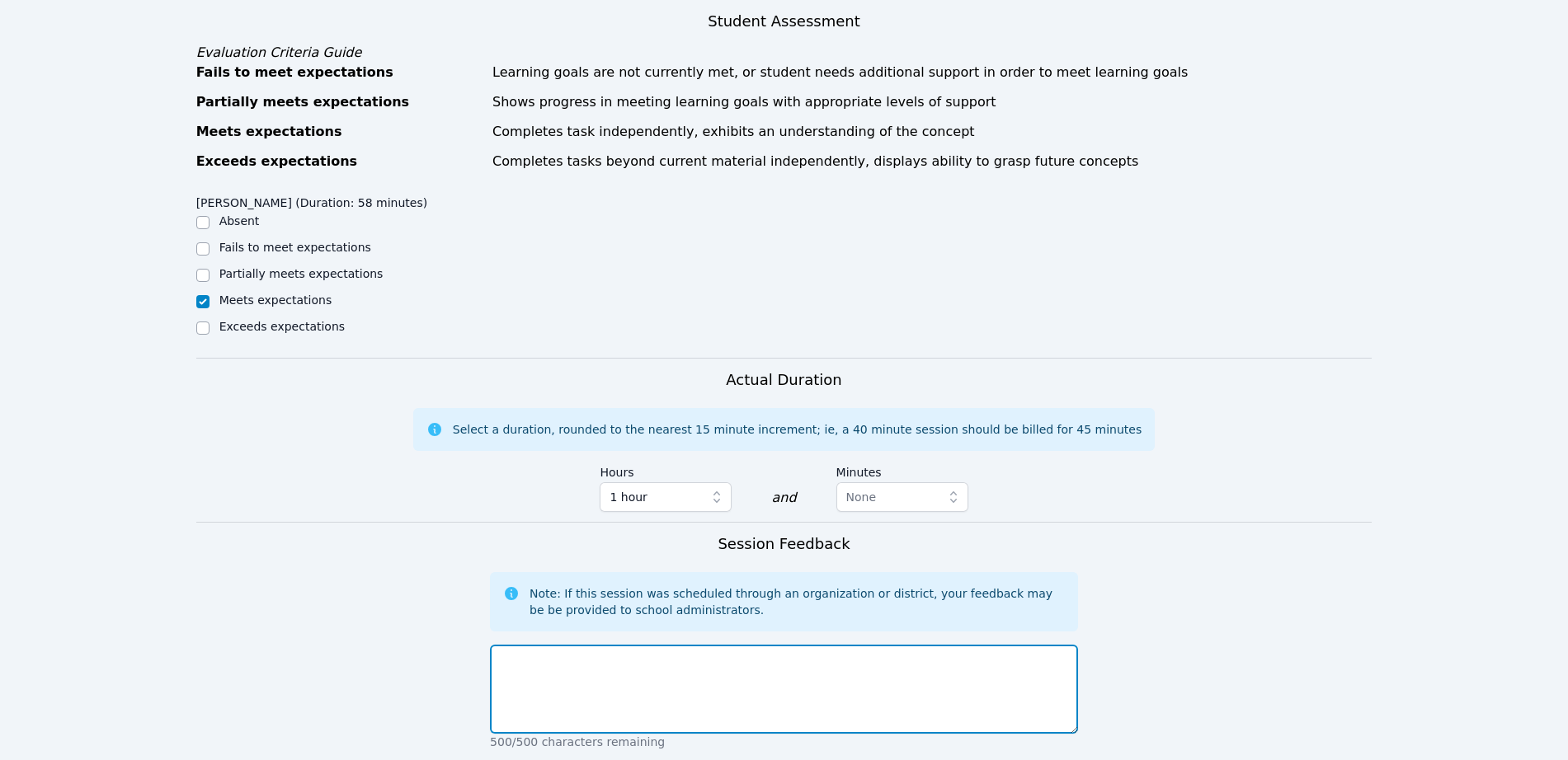
click at [599, 672] on textarea at bounding box center [784, 689] width 588 height 89
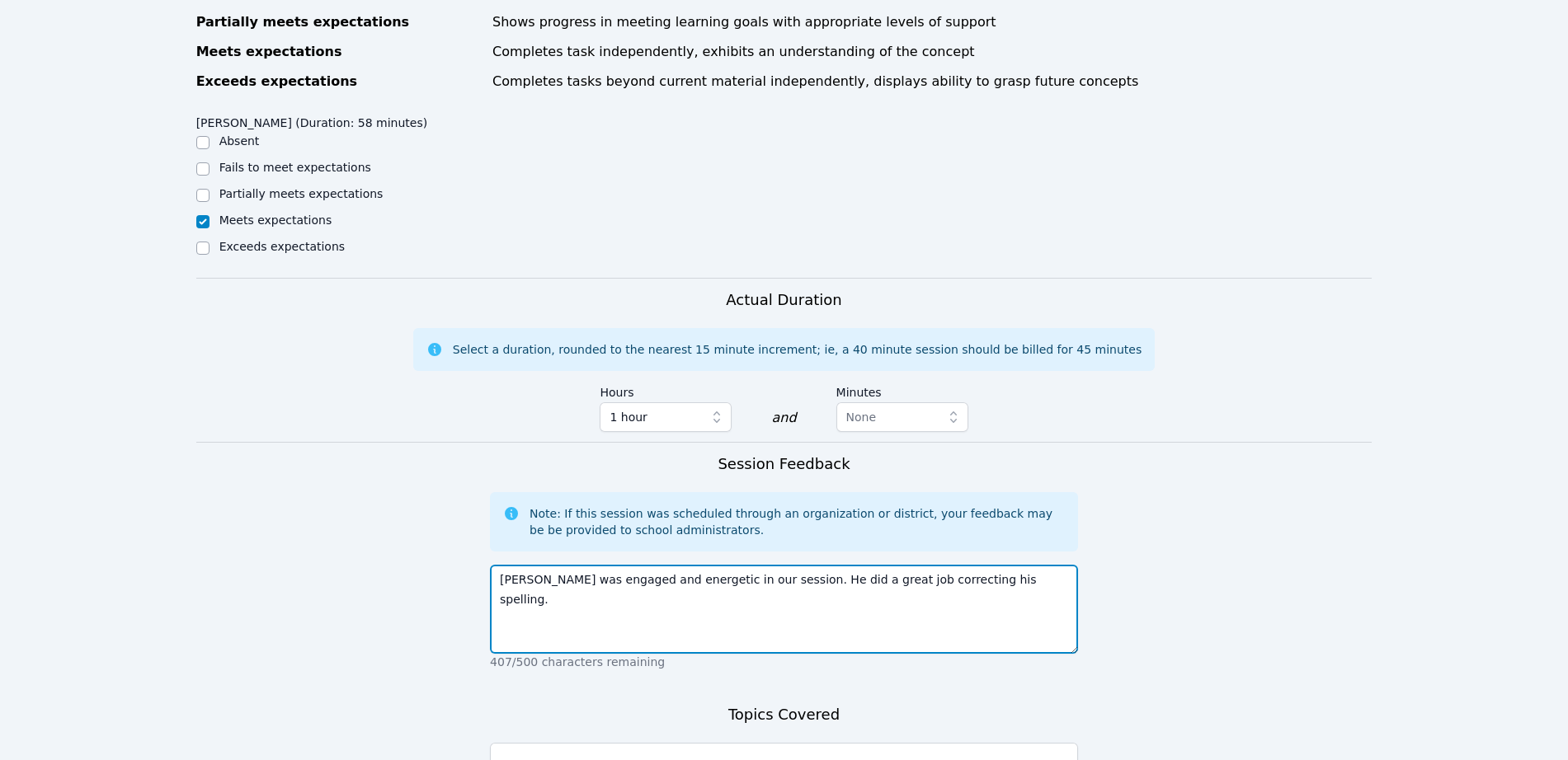
scroll to position [986, 0]
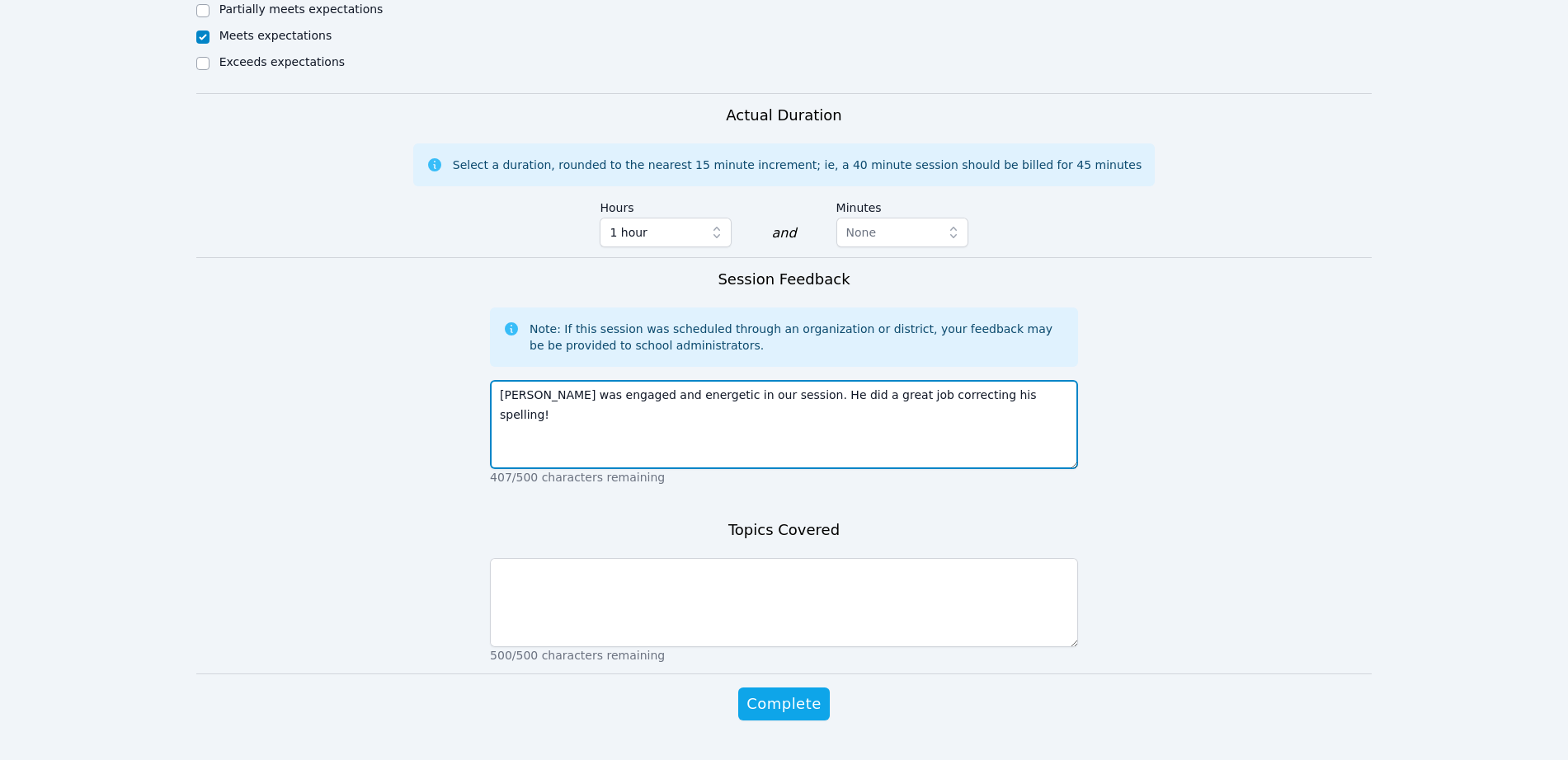
type textarea "Matheus was engaged and energetic in our session. He did a great job correcting…"
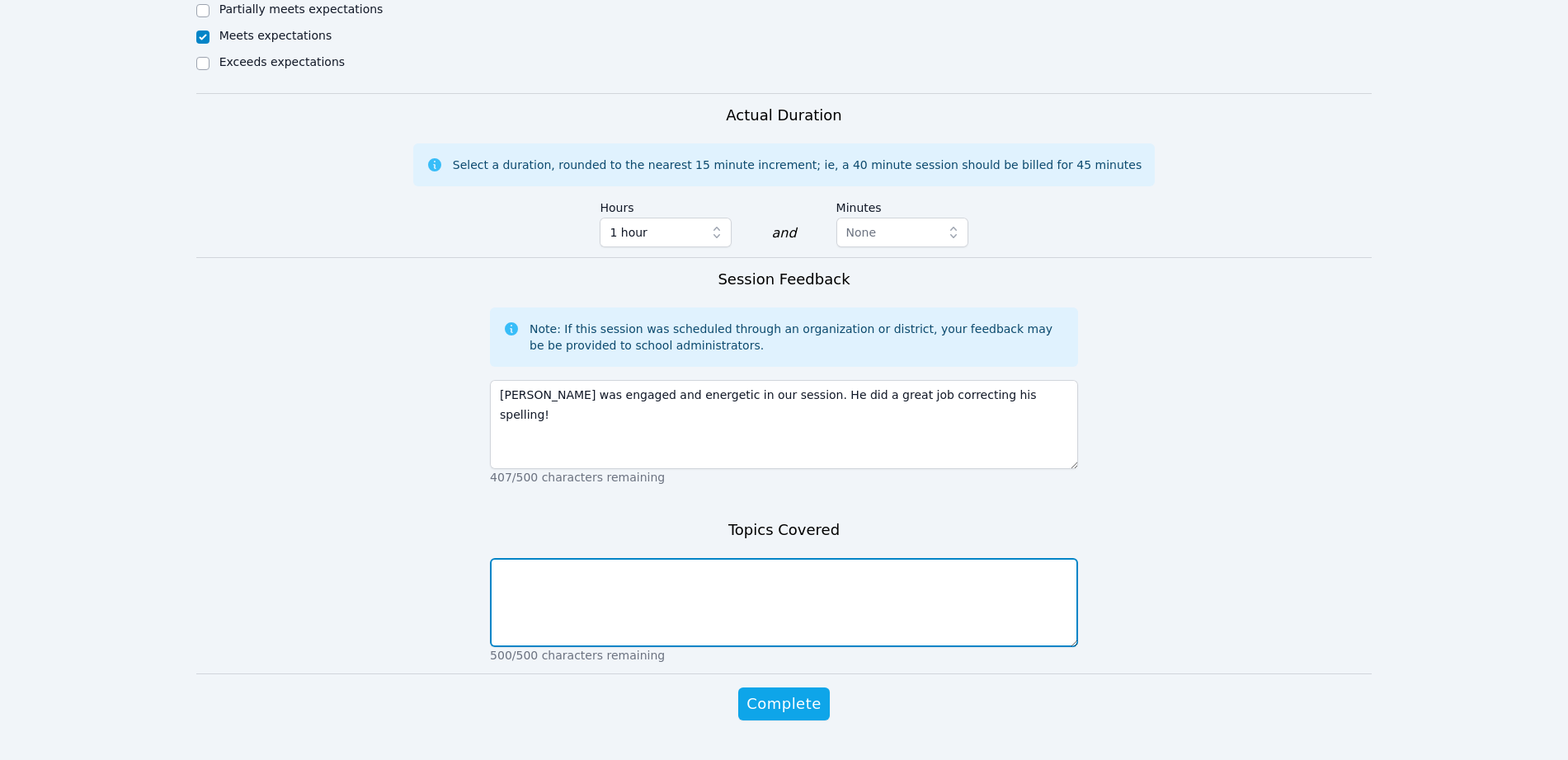
click at [852, 558] on textarea at bounding box center [784, 603] width 588 height 89
type textarea "V"
type textarea "Summer vacation"
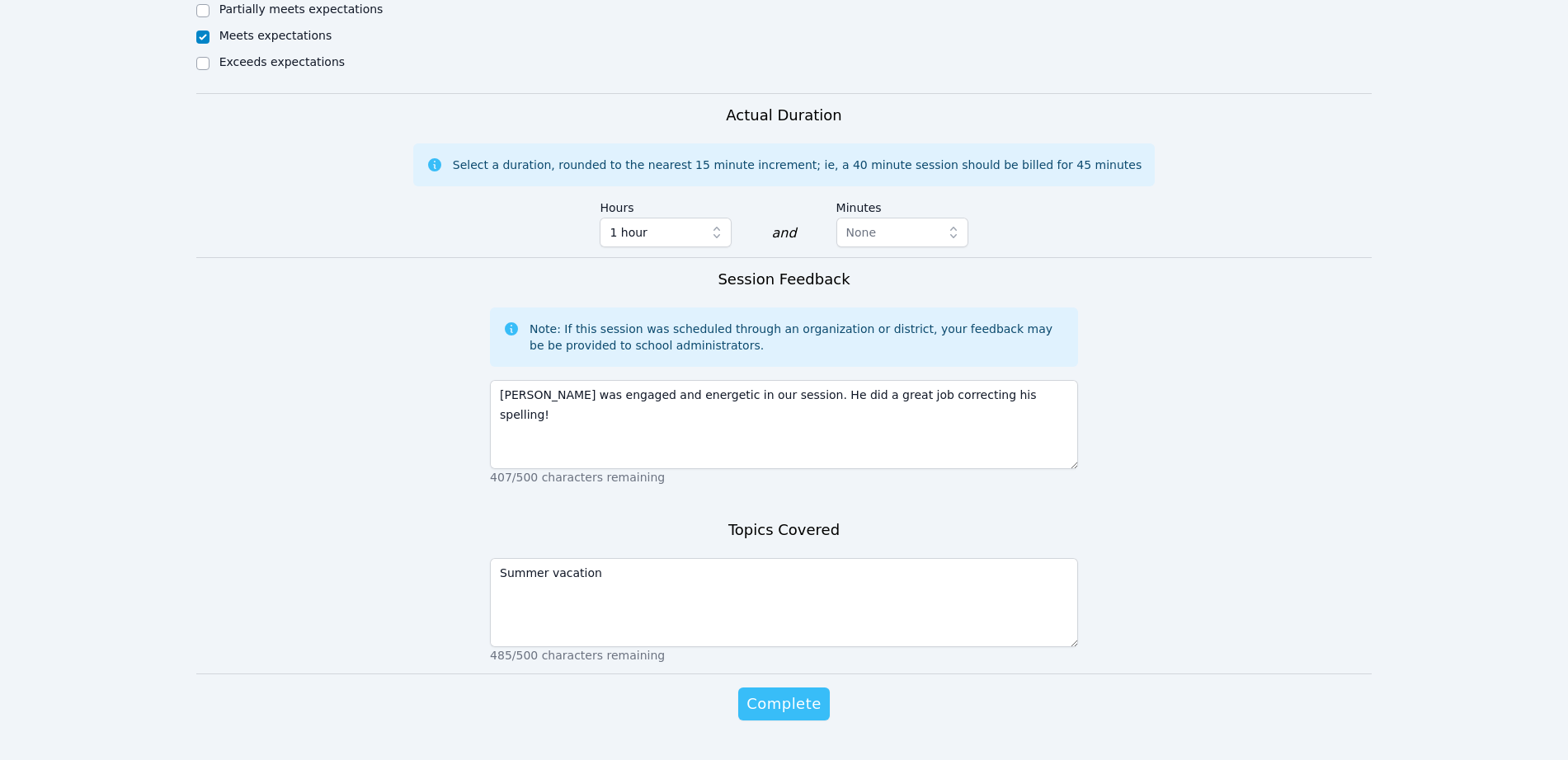
click at [787, 693] on span "Complete" at bounding box center [784, 704] width 74 height 23
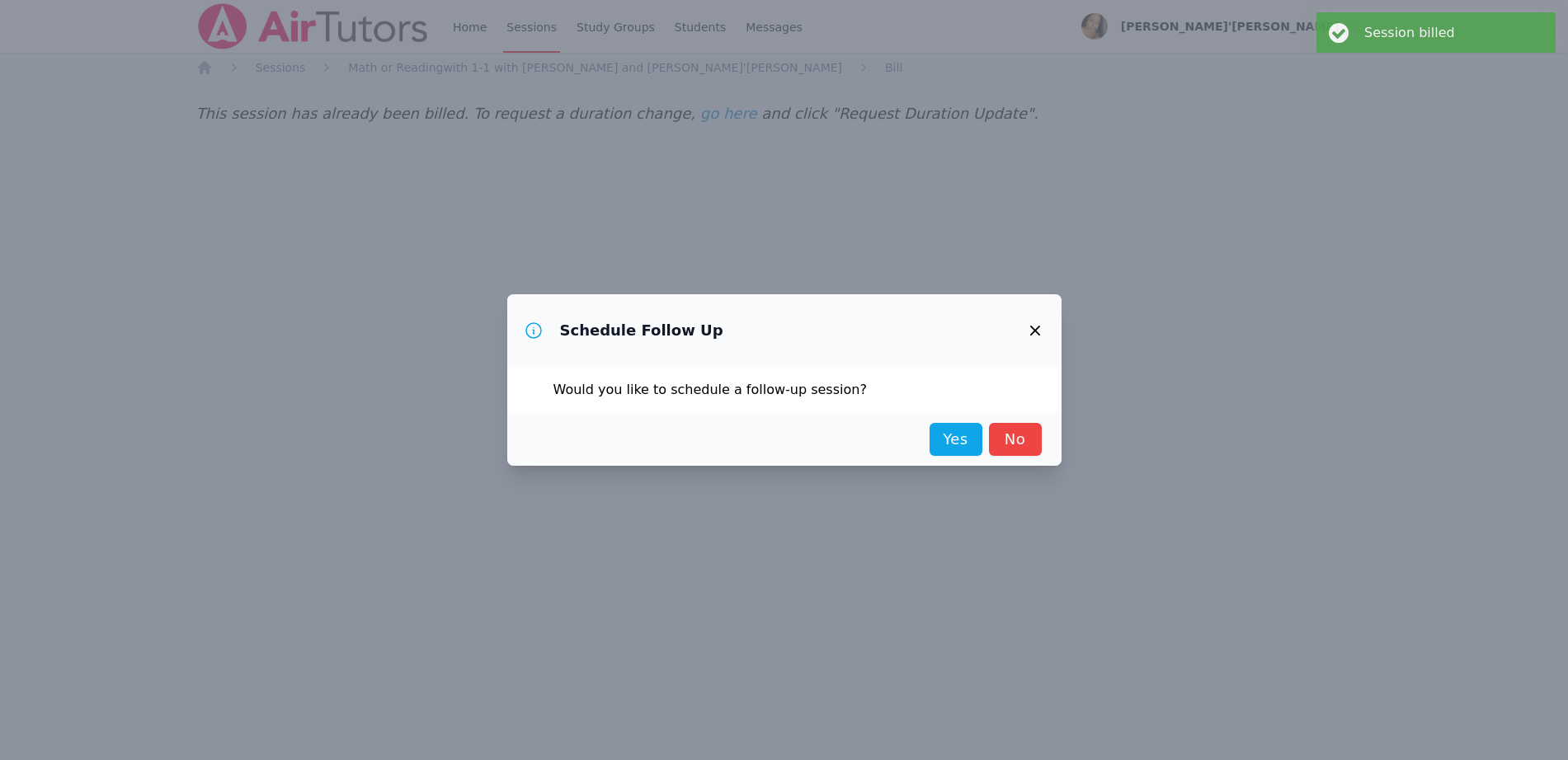
scroll to position [0, 0]
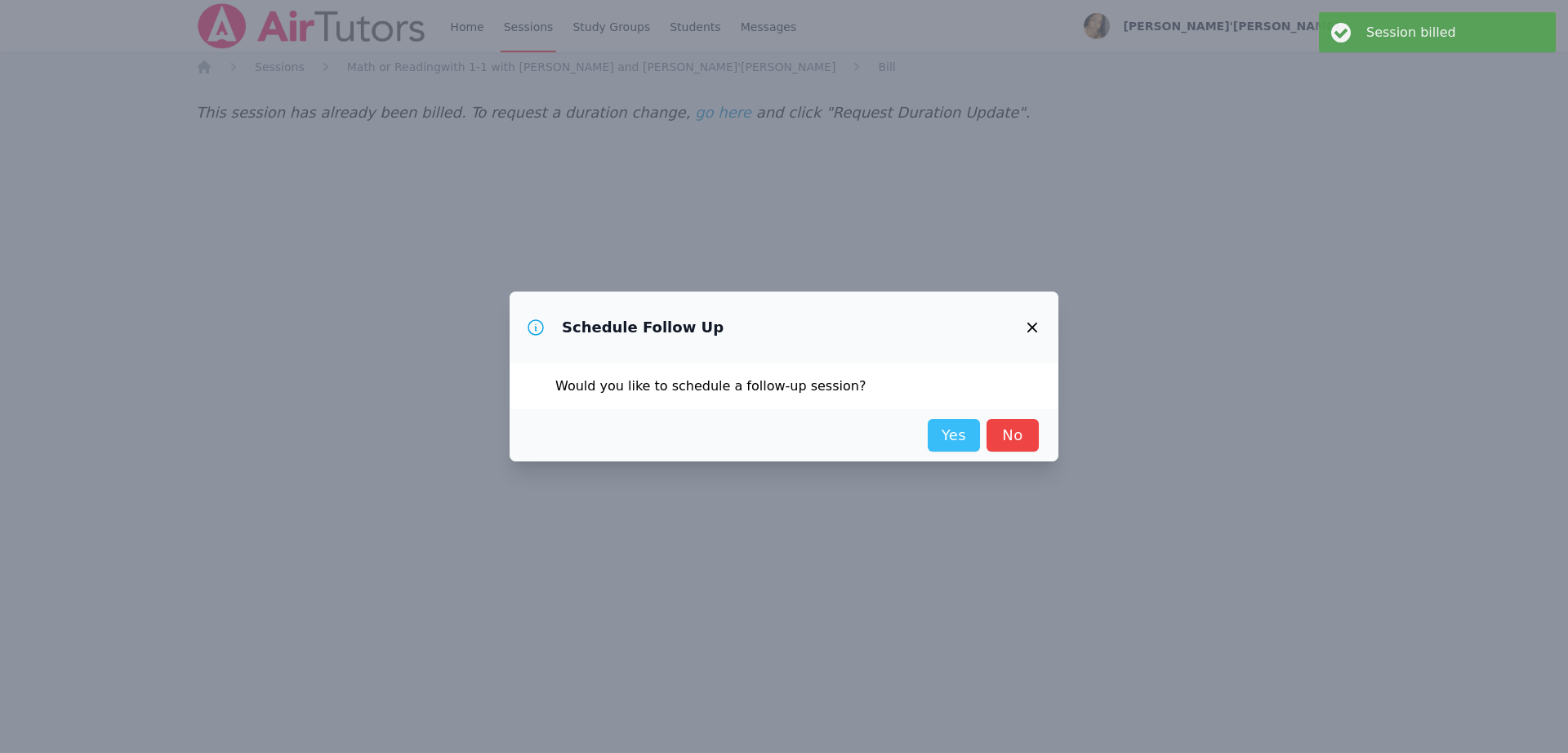
click at [938, 431] on link "Yes" at bounding box center [954, 435] width 53 height 32
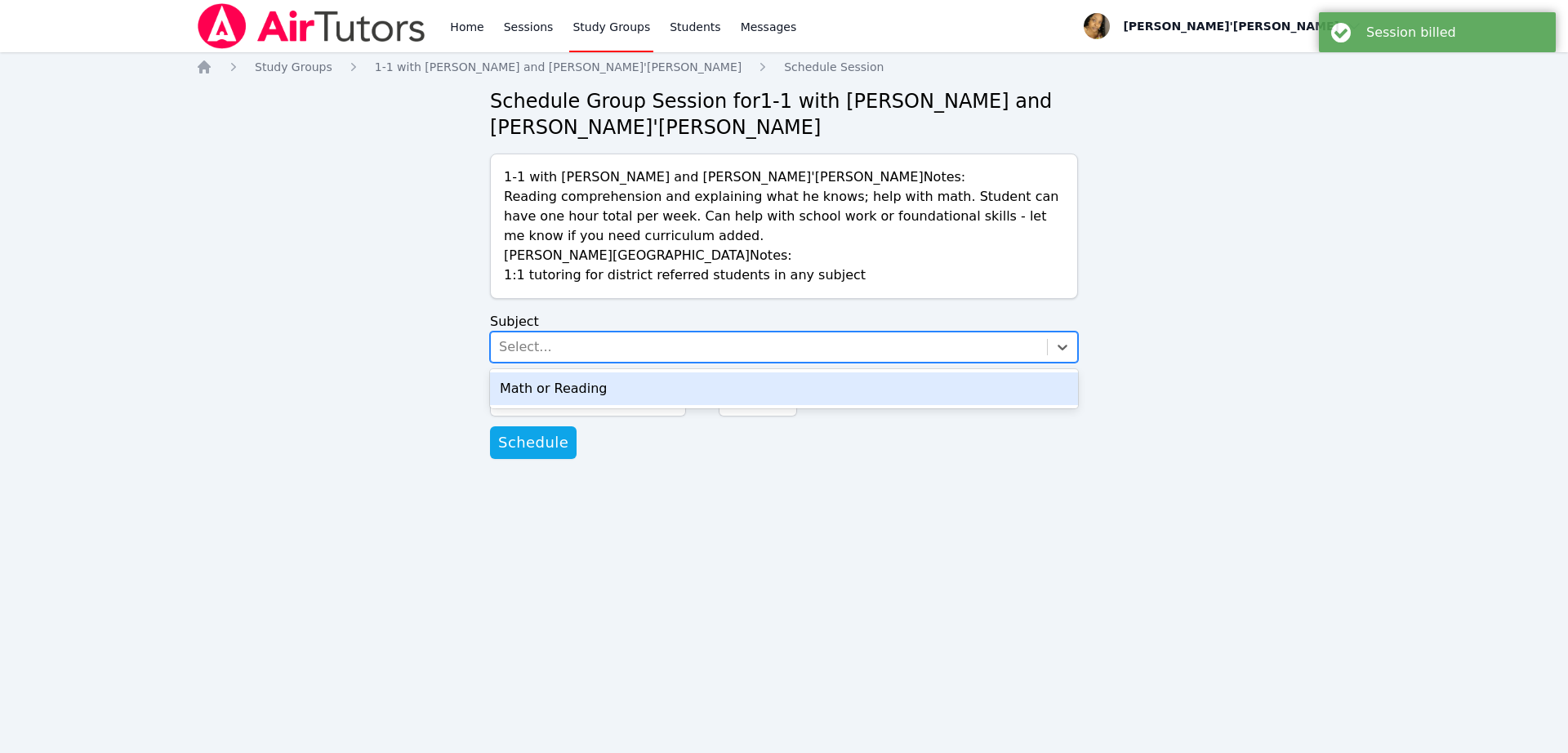
click at [676, 347] on div "Select..." at bounding box center [769, 347] width 556 height 29
click at [636, 382] on div "Math or Reading" at bounding box center [784, 388] width 588 height 32
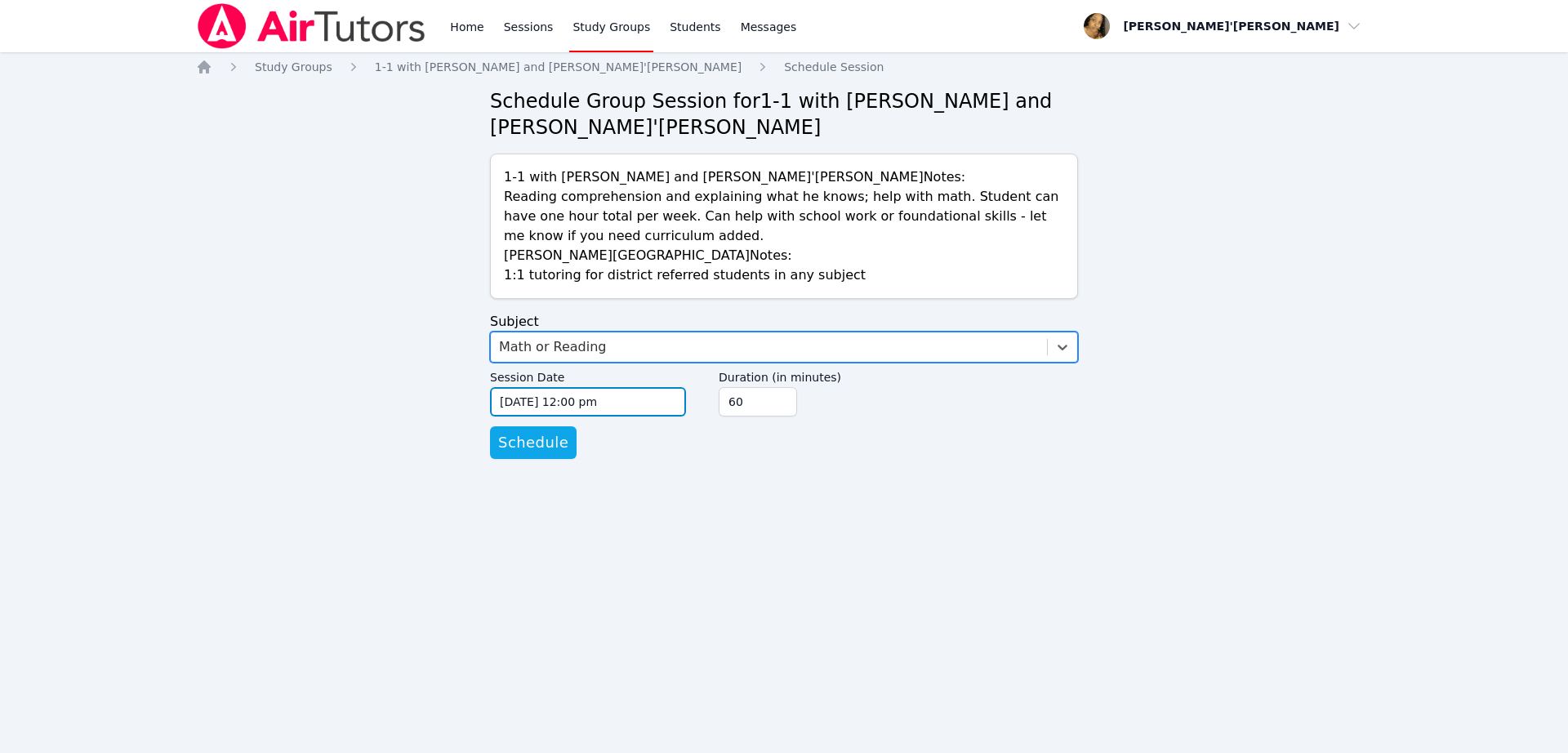
click at [532, 405] on input "09/15/2025 12:00 pm" at bounding box center [588, 402] width 196 height 29
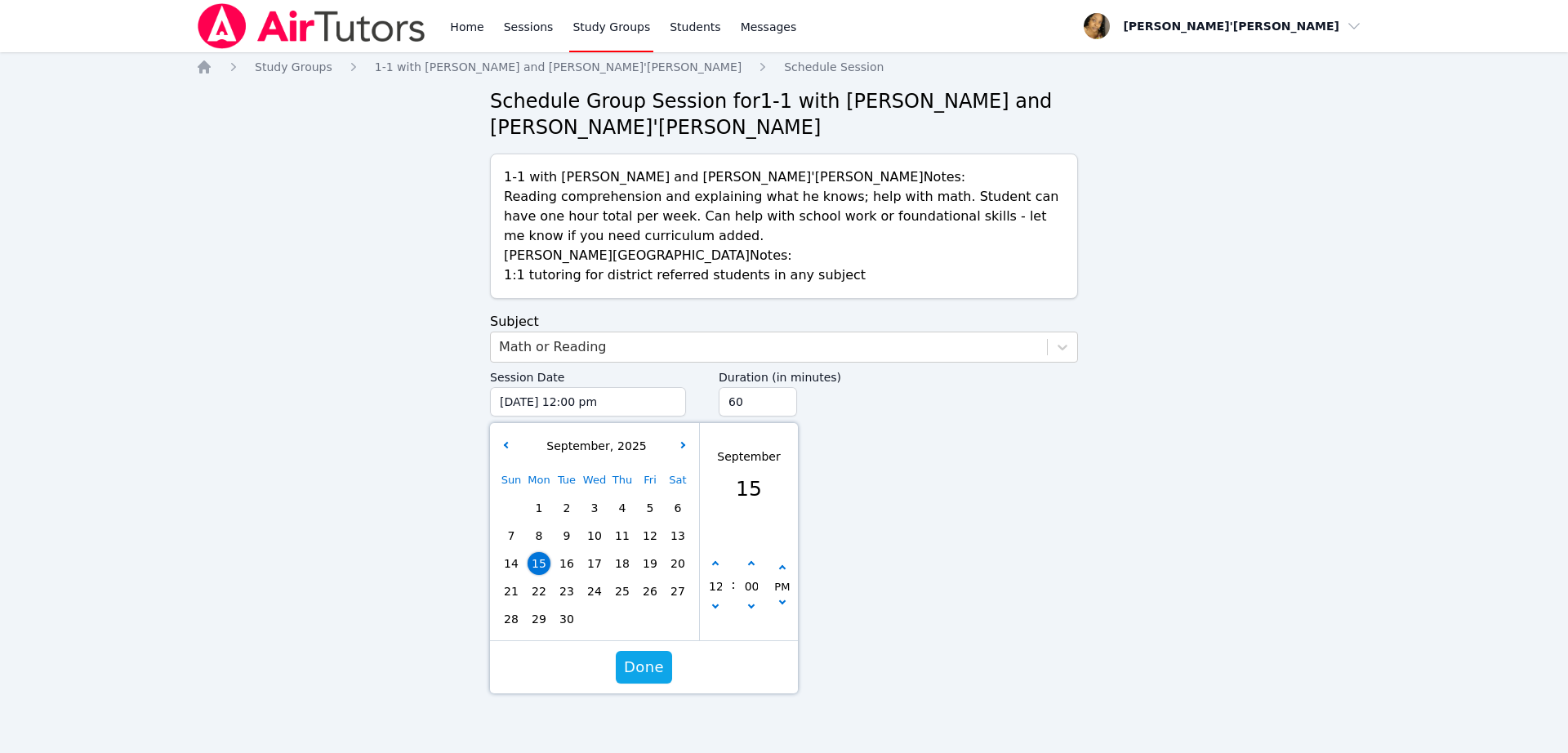
click at [539, 593] on span "22" at bounding box center [539, 591] width 23 height 23
click at [639, 674] on span "Done" at bounding box center [643, 667] width 40 height 23
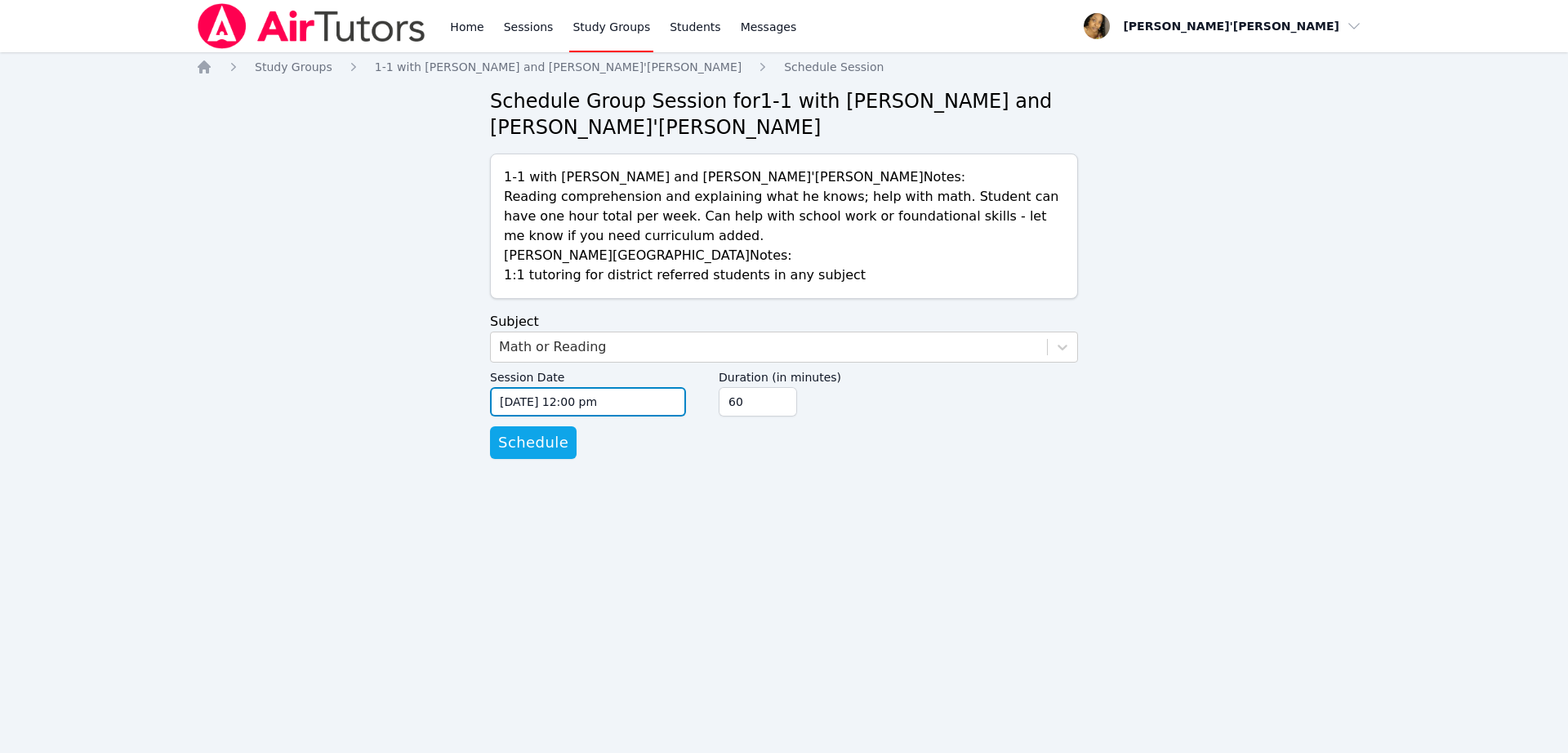
click at [579, 406] on input "09/22/2025 12:00 pm" at bounding box center [588, 402] width 196 height 29
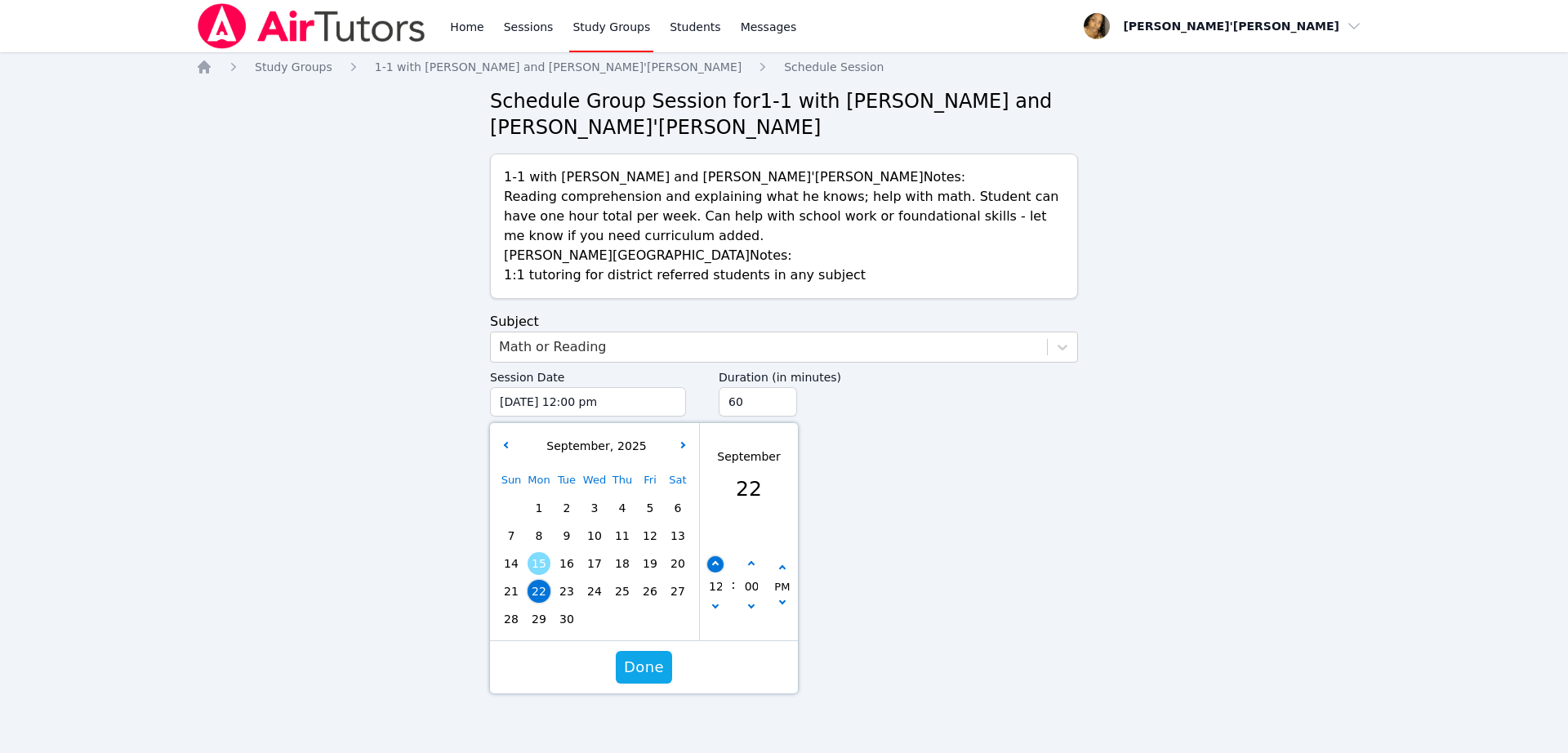
click at [710, 563] on button "button" at bounding box center [716, 565] width 17 height 17
type input "09/22/2025 01:00 pm"
type input "01"
click at [710, 563] on button "button" at bounding box center [716, 565] width 17 height 17
type input "09/22/2025 02:00 pm"
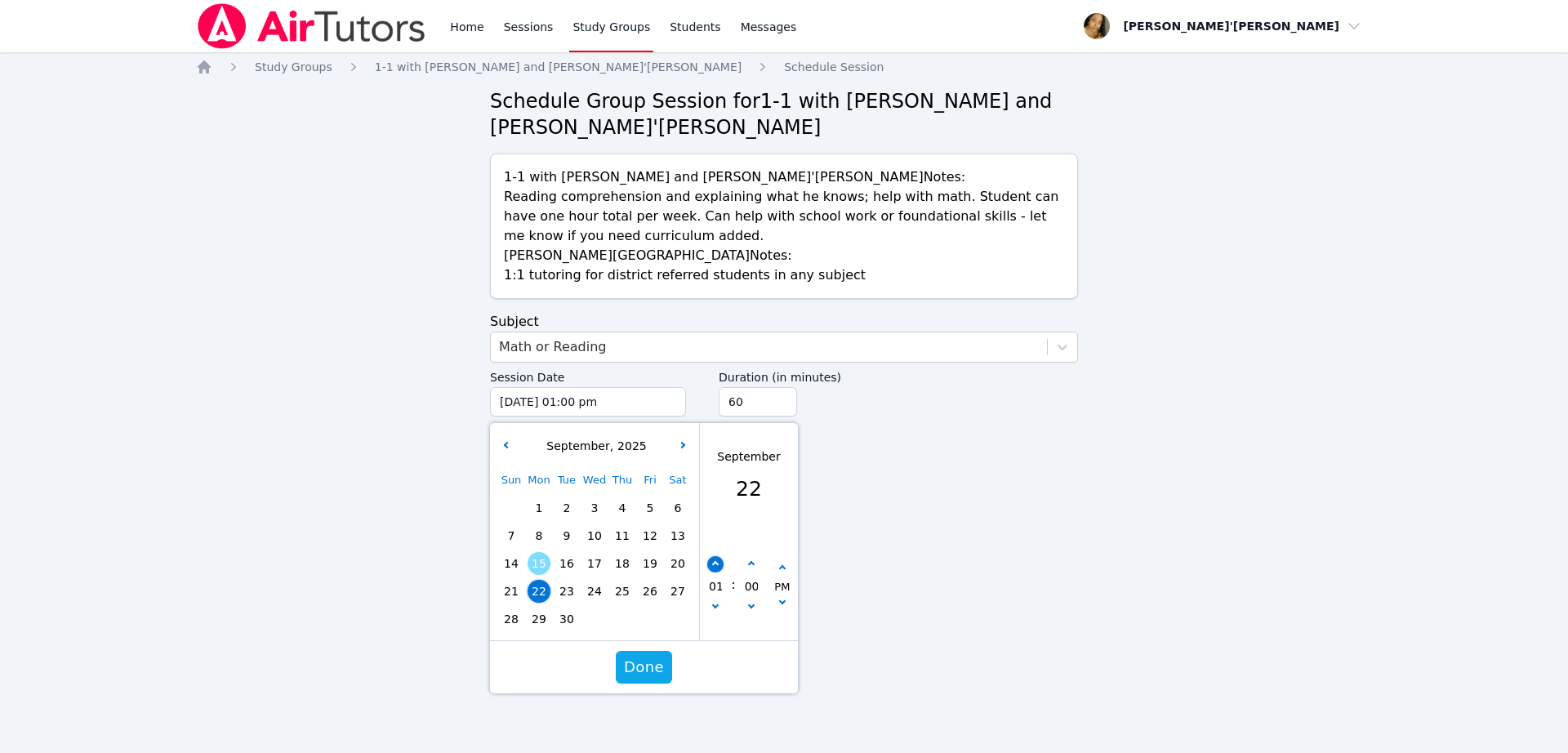
type input "02"
click at [710, 563] on button "button" at bounding box center [716, 565] width 17 height 17
type input "09/22/2025 03:00 pm"
type input "03"
click at [710, 563] on button "button" at bounding box center [716, 565] width 17 height 17
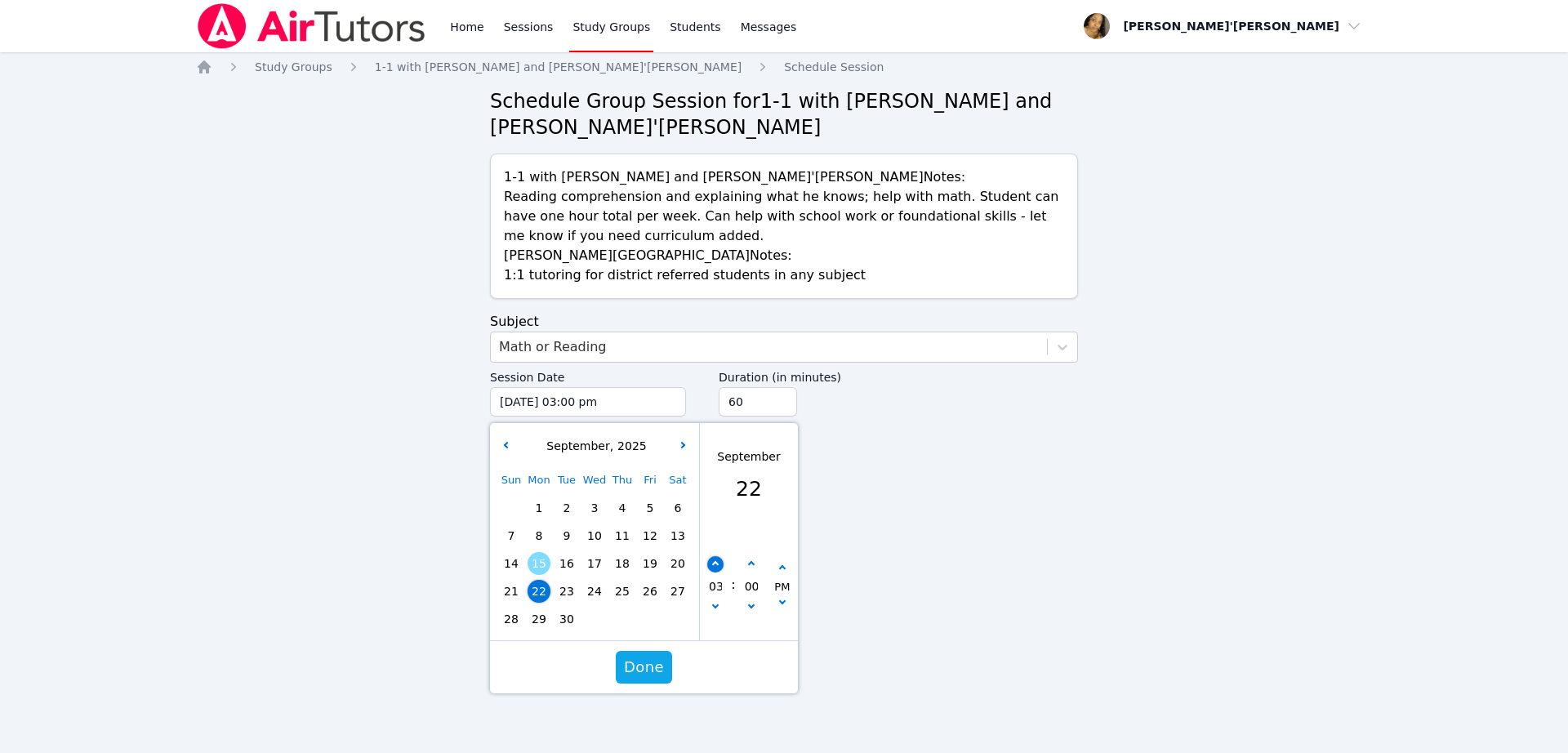
type input "09/22/2025 04:00 pm"
type input "04"
click at [710, 563] on button "button" at bounding box center [716, 565] width 17 height 17
type input "09/22/2025 05:00 pm"
type input "05"
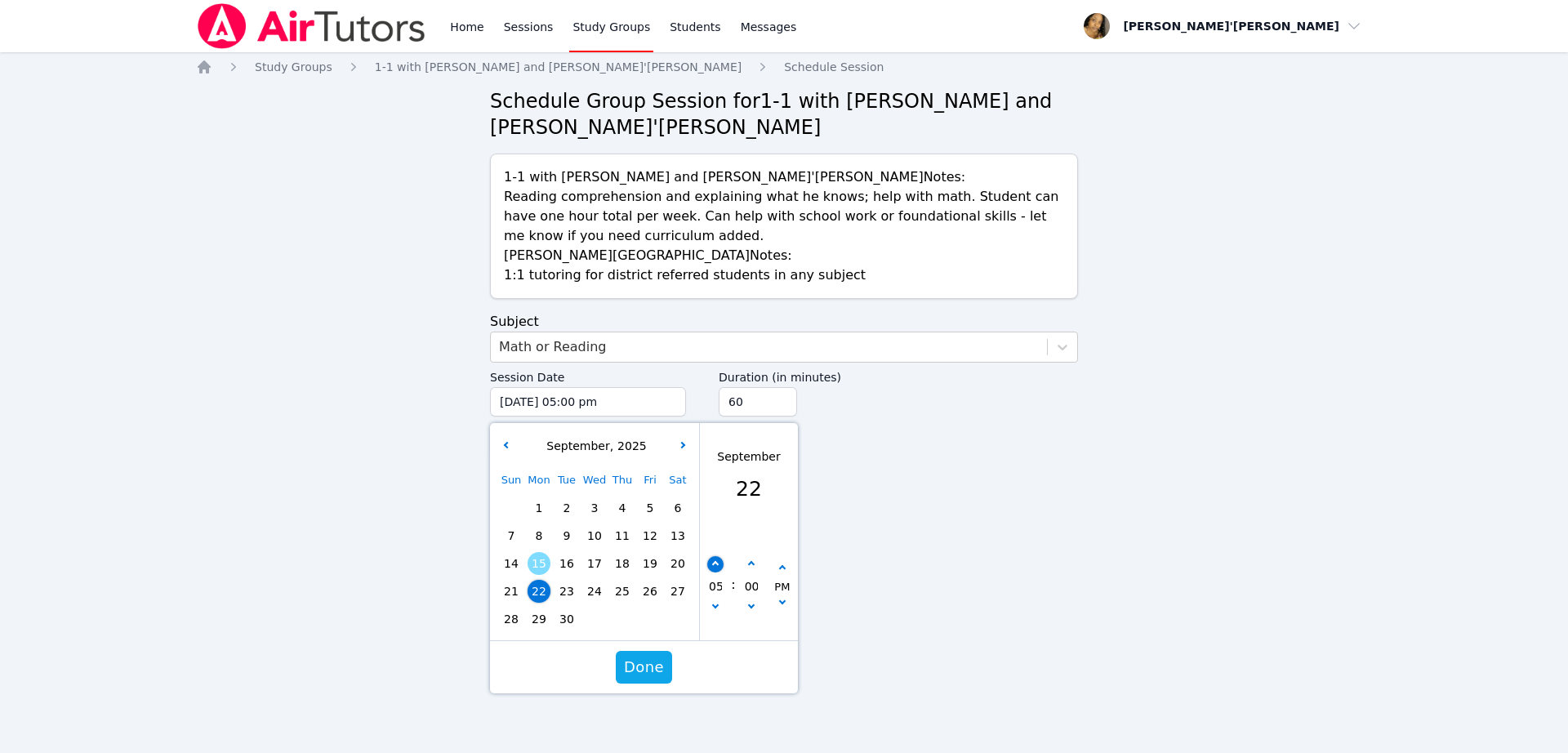
click at [710, 563] on button "button" at bounding box center [716, 565] width 17 height 17
type input "09/22/2025 06:00 pm"
type input "06"
click at [710, 563] on button "button" at bounding box center [716, 565] width 17 height 17
type input "09/22/2025 07:00 pm"
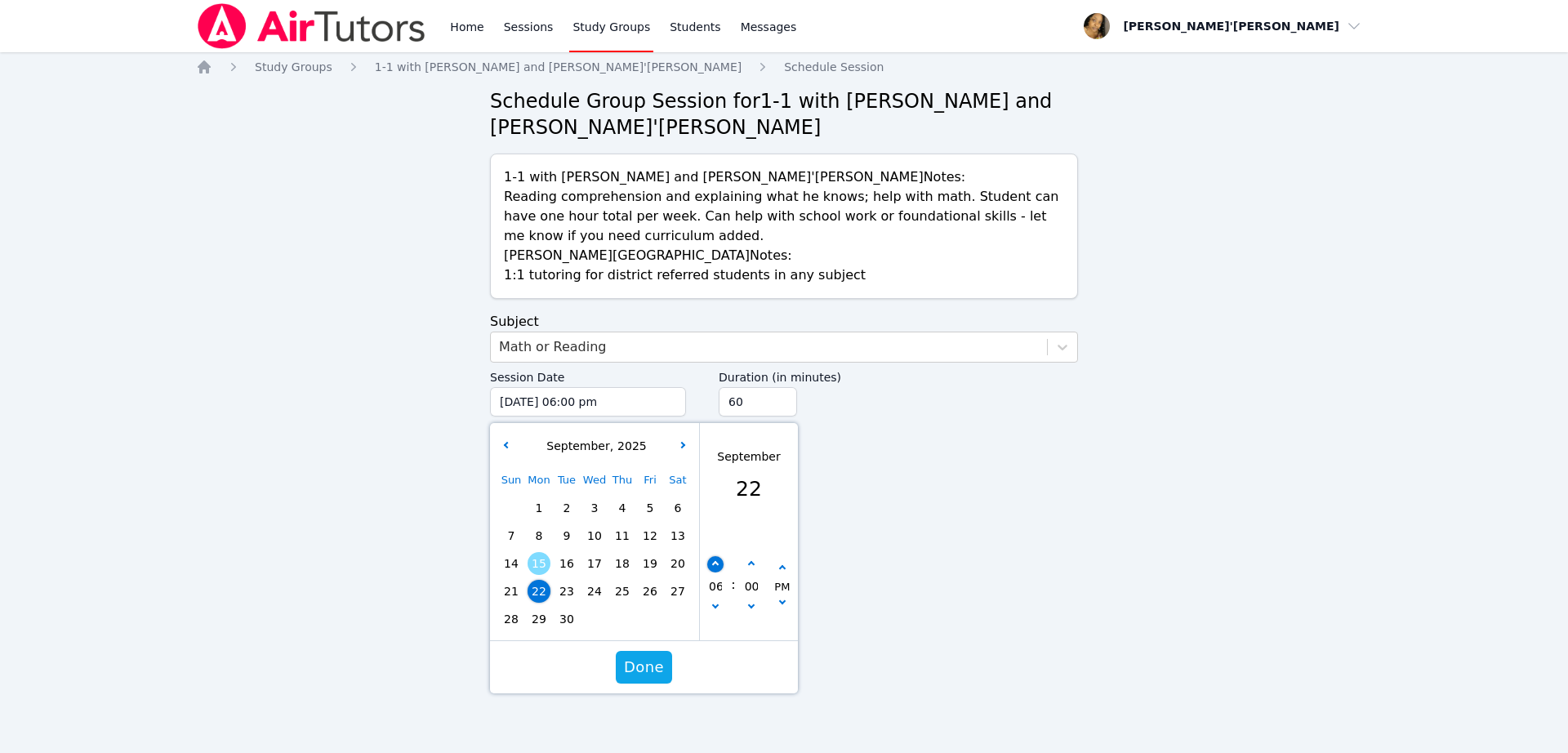
type input "07"
click at [710, 563] on button "button" at bounding box center [716, 565] width 17 height 17
type input "09/22/2025 08:00 pm"
type input "08"
click at [710, 563] on button "button" at bounding box center [716, 565] width 17 height 17
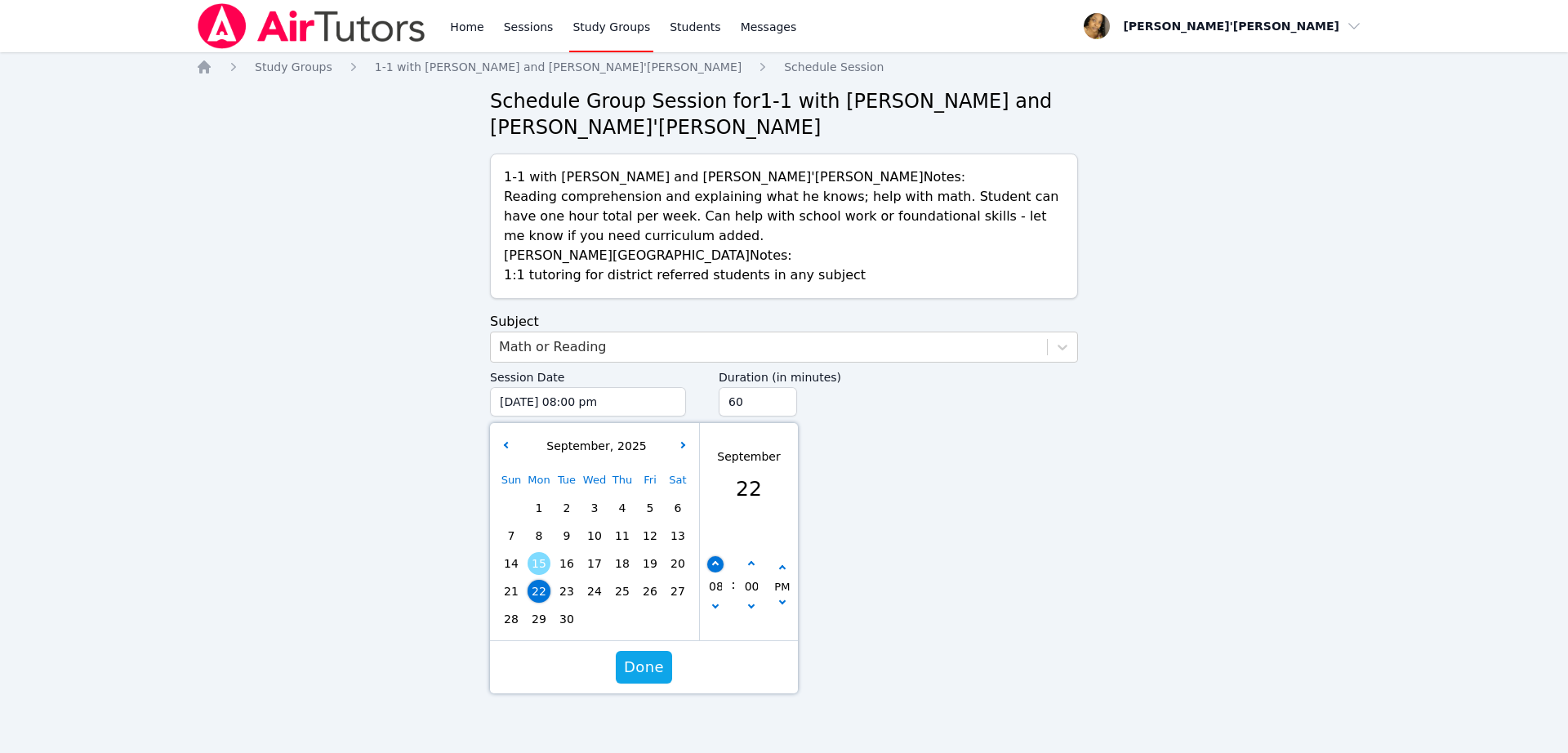
type input "09/22/2025 09:00 pm"
type input "09"
click at [748, 564] on icon "button" at bounding box center [750, 564] width 6 height 6
type input "09/22/2025 09:05 pm"
type input "05"
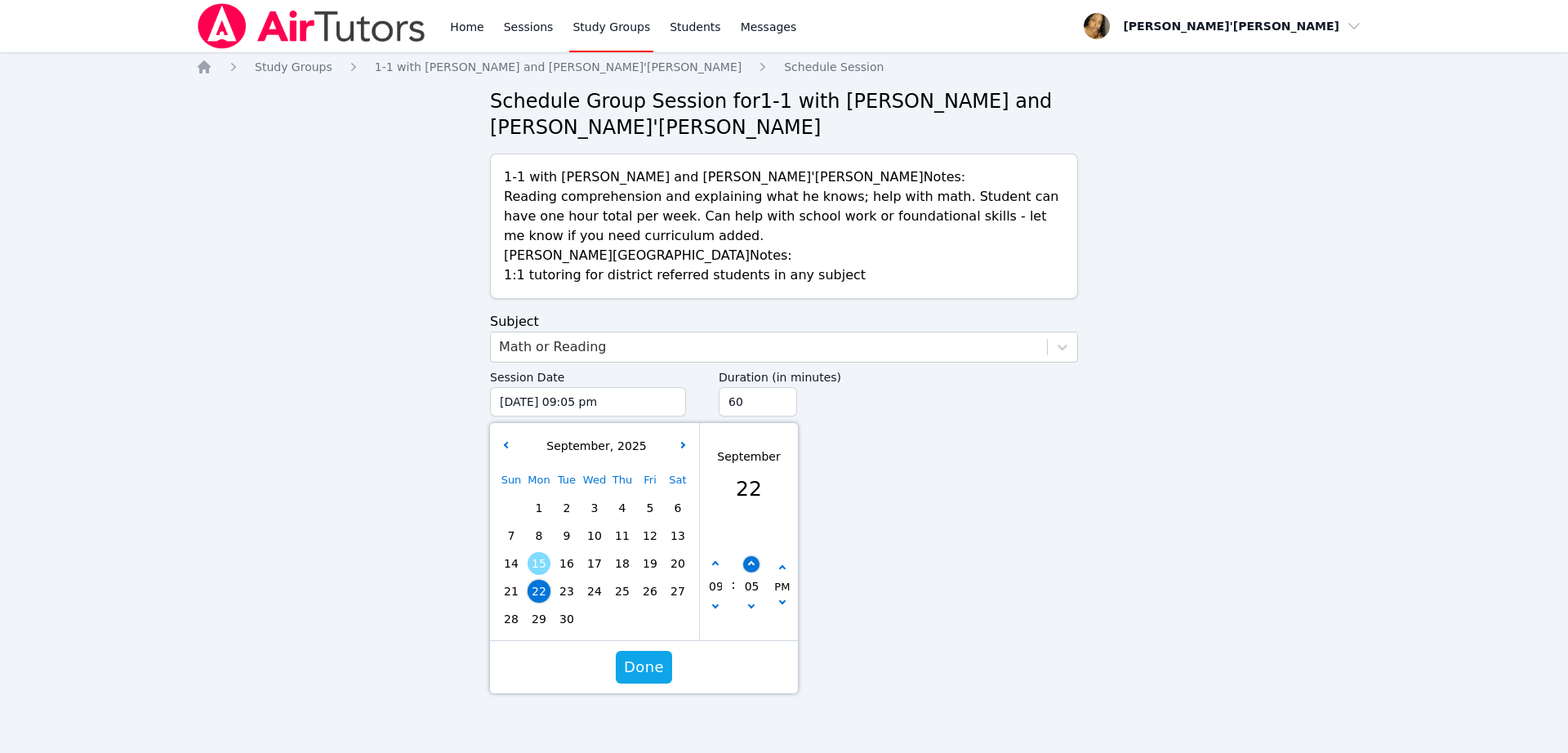
click at [748, 564] on icon "button" at bounding box center [750, 564] width 6 height 6
type input "09/22/2025 09:10 pm"
type input "10"
click at [748, 564] on icon "button" at bounding box center [750, 564] width 6 height 6
type input "09/22/2025 09:15 pm"
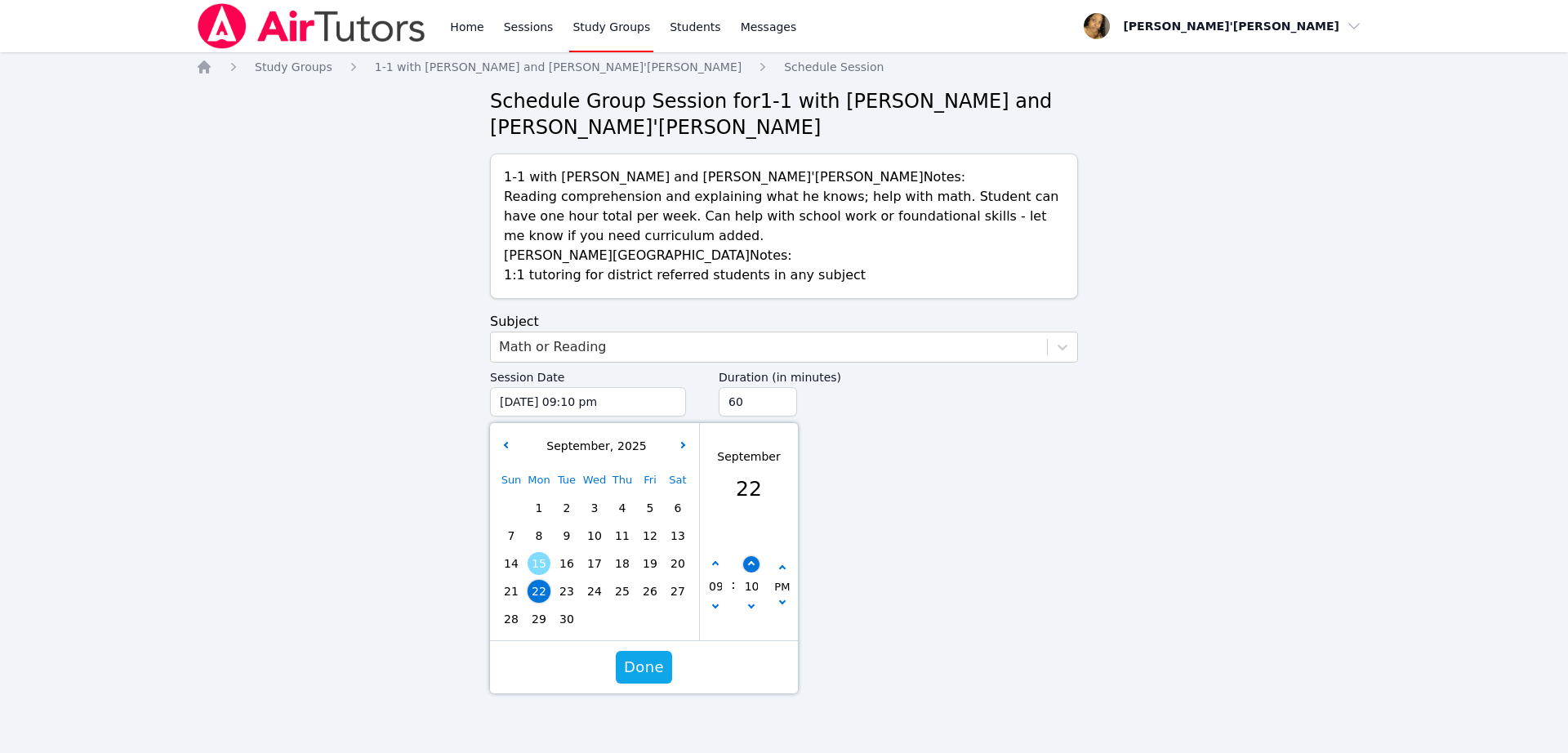
type input "15"
click at [650, 673] on span "Done" at bounding box center [643, 667] width 40 height 23
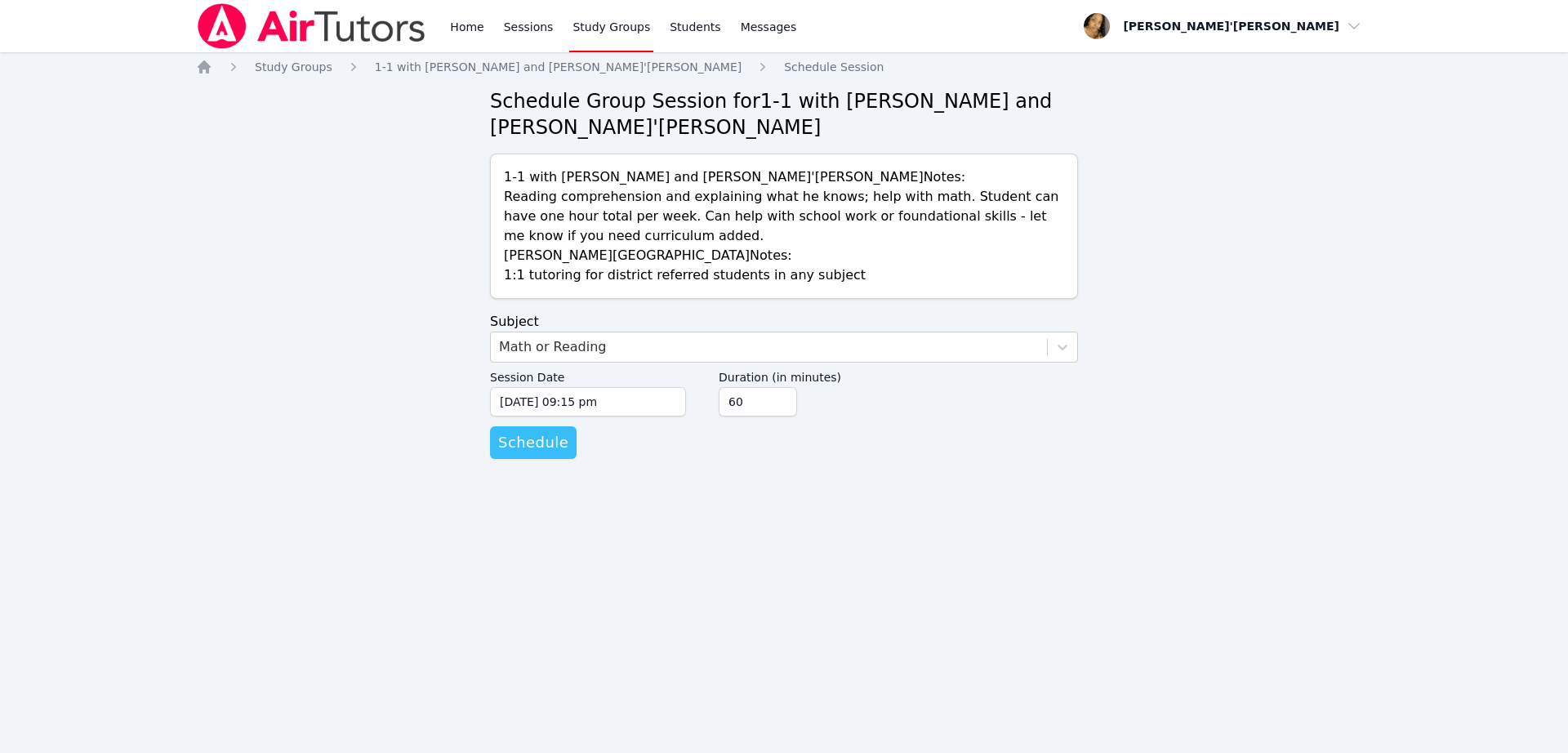
click at [527, 436] on span "Schedule" at bounding box center [533, 442] width 70 height 23
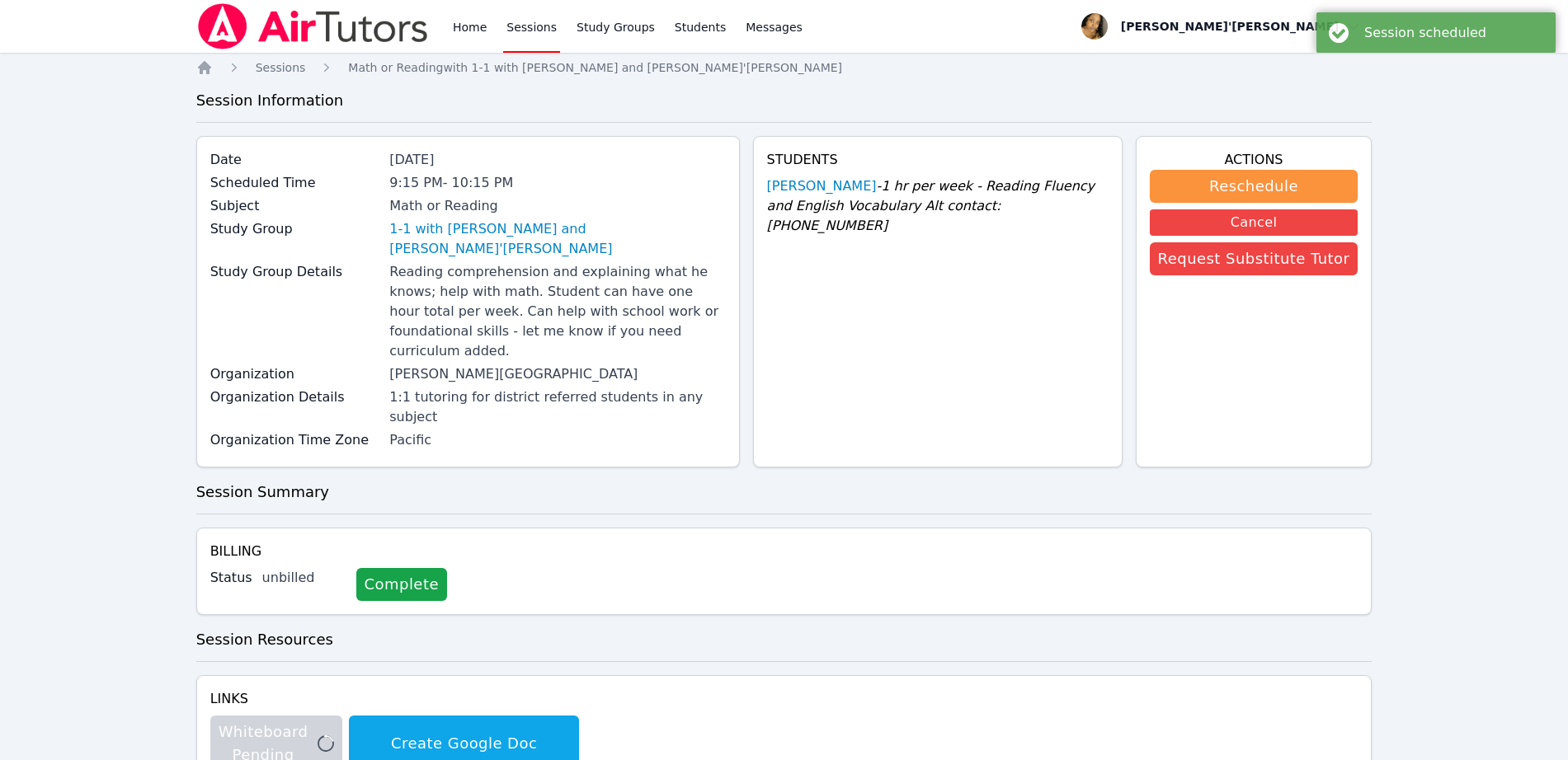
click at [527, 24] on link "Sessions" at bounding box center [531, 26] width 57 height 53
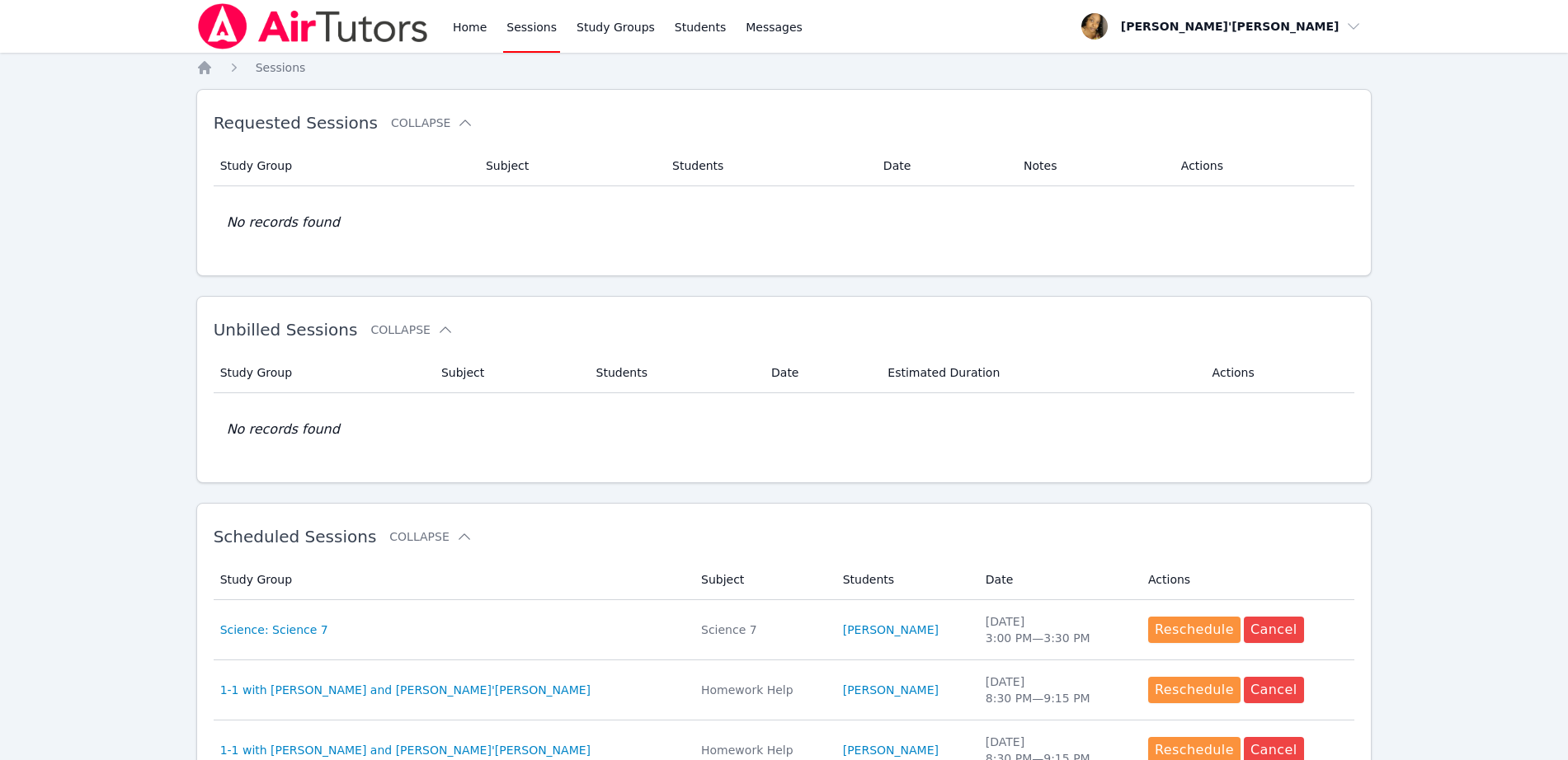
click at [529, 36] on link "Sessions" at bounding box center [531, 26] width 57 height 53
